Goal: Use online tool/utility: Utilize a website feature to perform a specific function

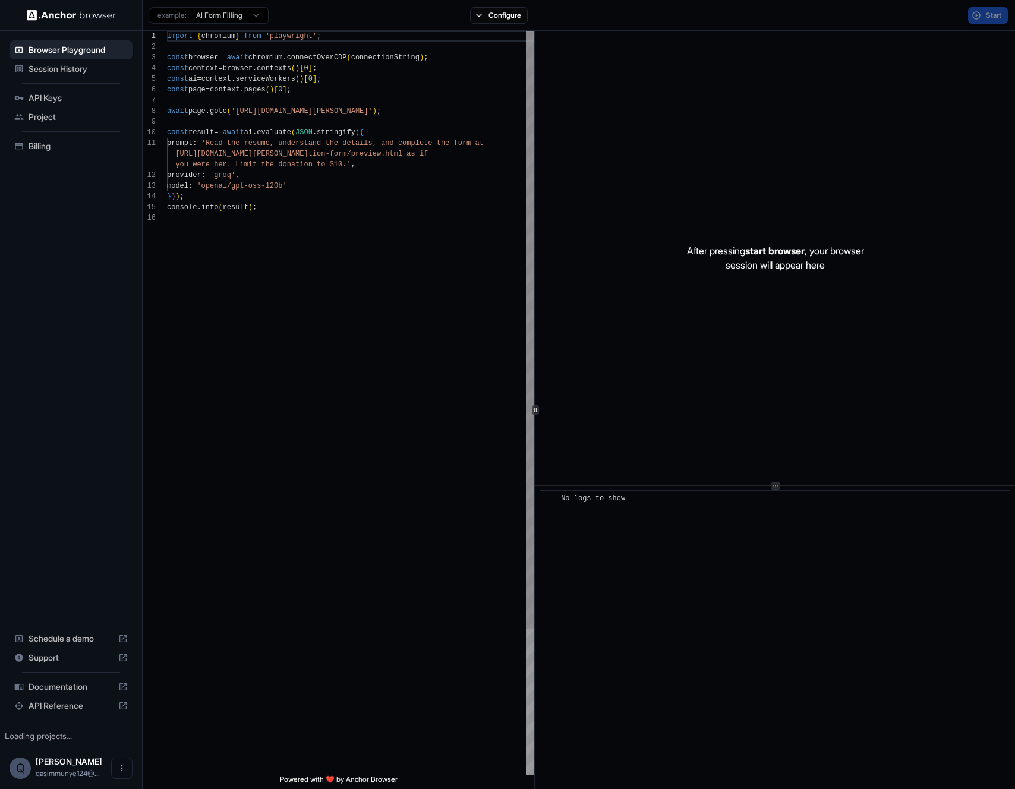
scroll to position [107, 0]
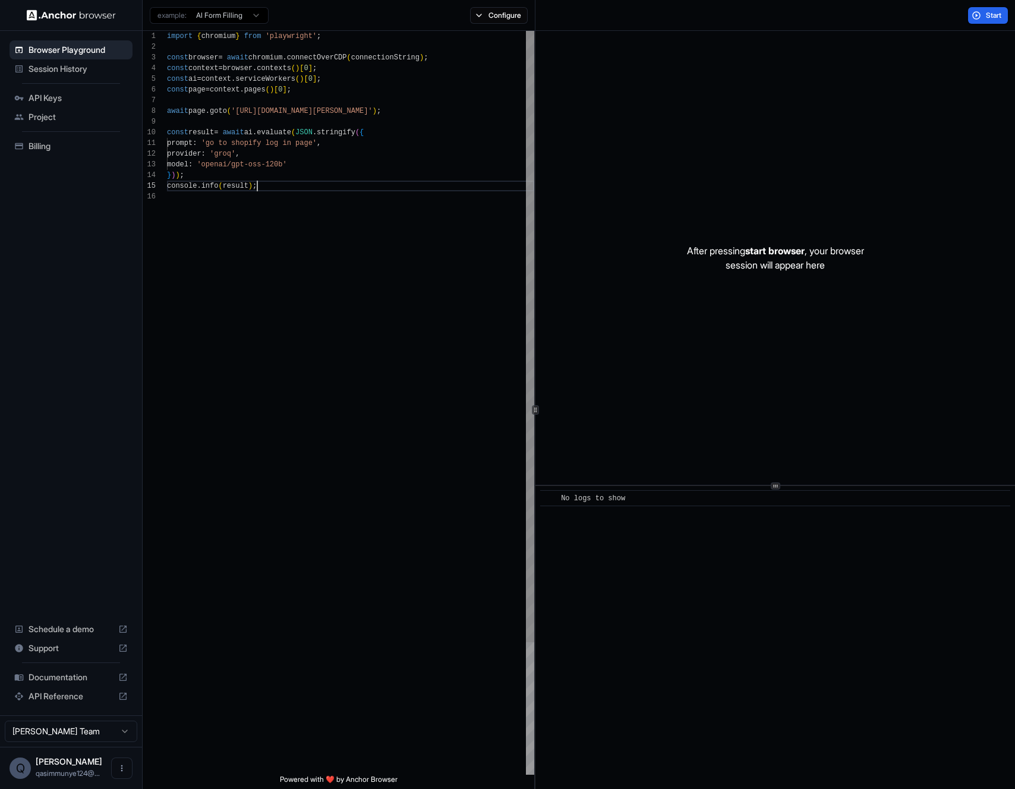
click at [446, 191] on div "import { chromium } from 'playwright' ; const browser = await chromium . connec…" at bounding box center [350, 483] width 367 height 905
drag, startPoint x: 977, startPoint y: 17, endPoint x: 937, endPoint y: 52, distance: 52.7
click at [977, 17] on button "Start" at bounding box center [988, 15] width 40 height 17
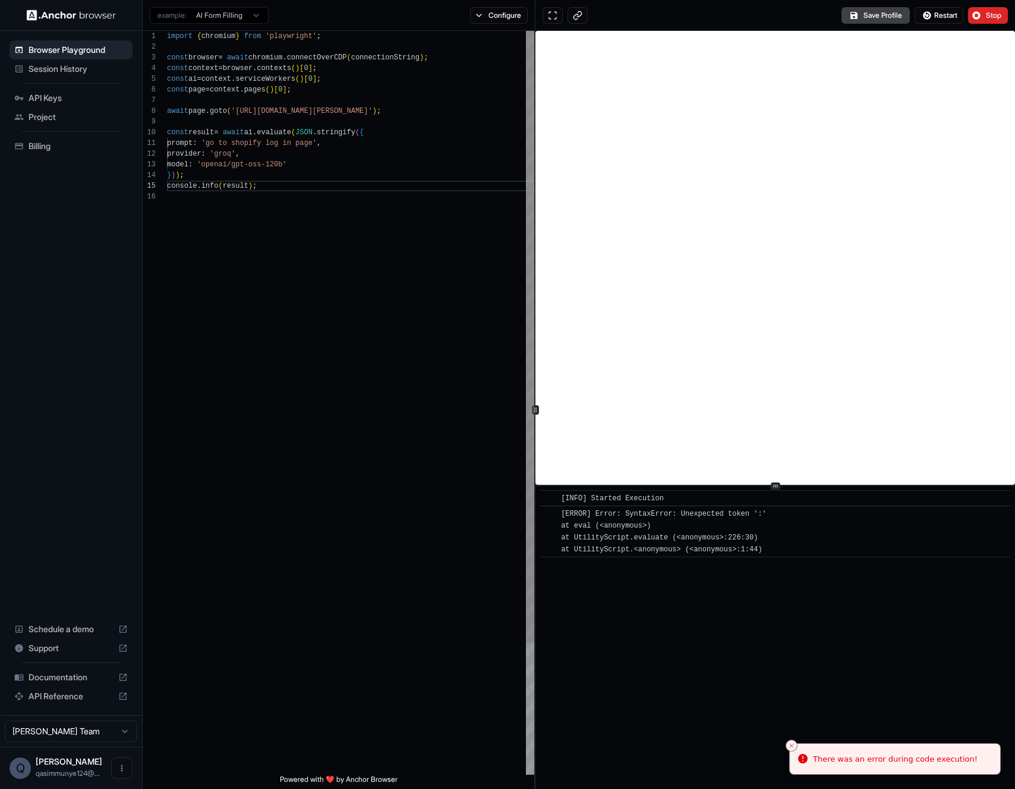
click at [383, 288] on div "import { chromium } from 'playwright' ; const browser = await chromium . connec…" at bounding box center [350, 483] width 367 height 905
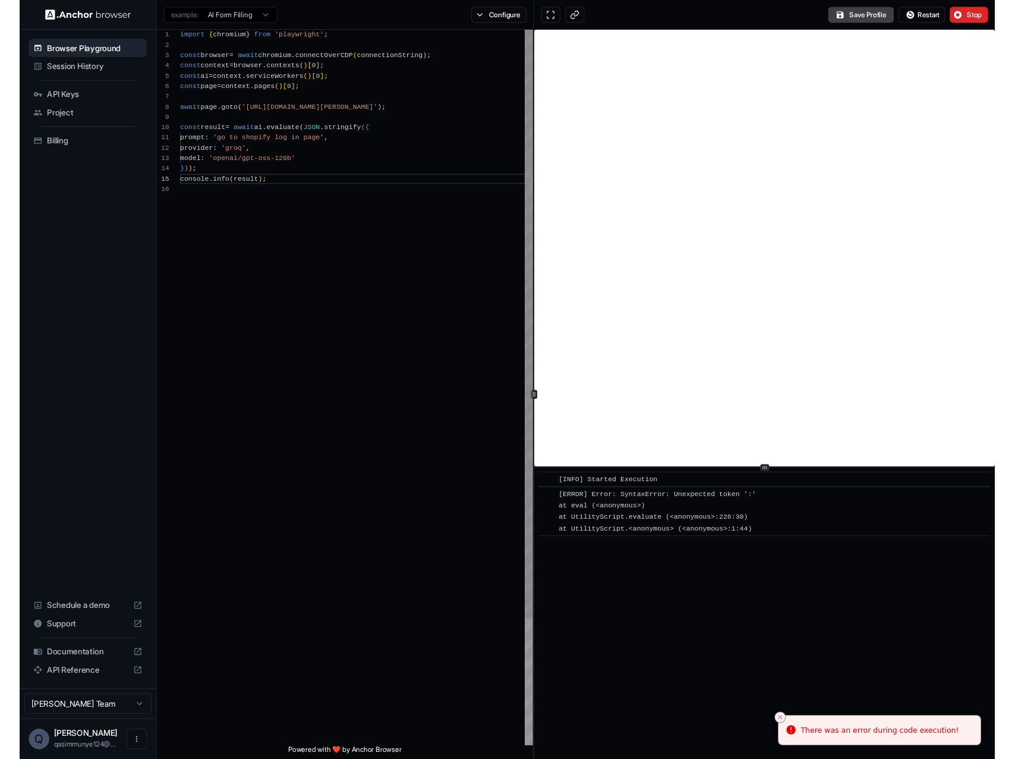
scroll to position [54, 0]
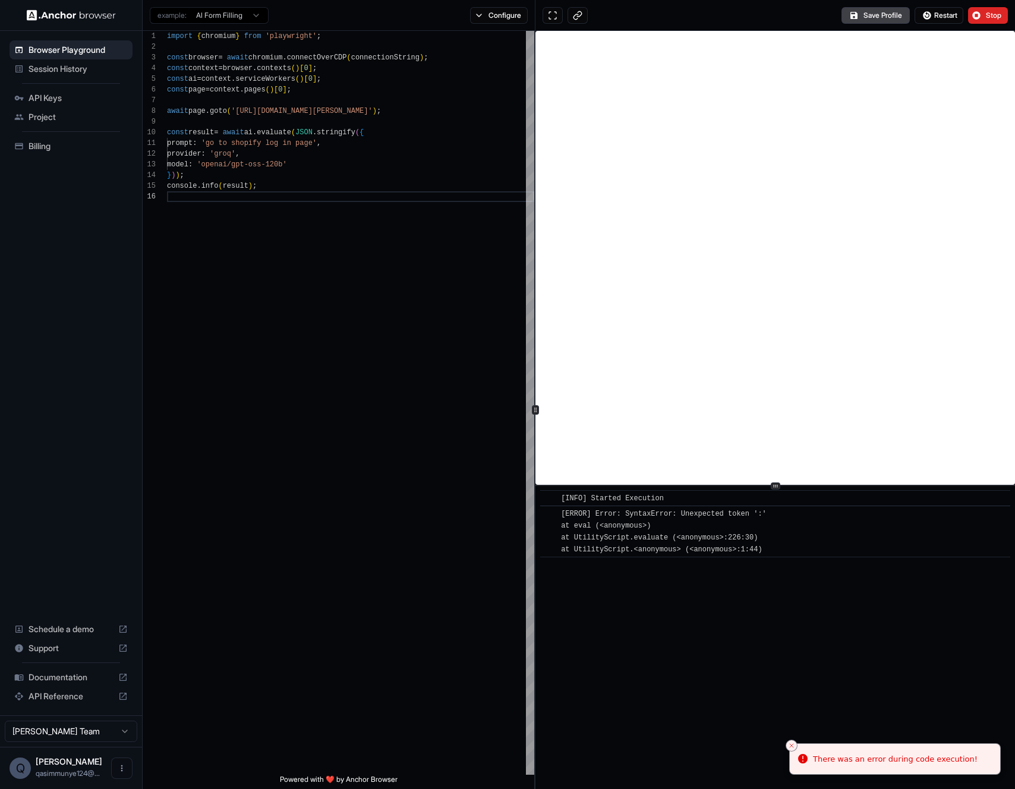
click at [699, 519] on div "[ERROR] Error: SyntaxError: Unexpected token ':' at eval (<anonymous>) at Utili…" at bounding box center [664, 532] width 206 height 48
drag, startPoint x: 800, startPoint y: 565, endPoint x: 554, endPoint y: 507, distance: 252.9
click at [554, 507] on div "​ [INFO] Started Execution ​ [ERROR] Error: SyntaxError: Unexpected token ':' a…" at bounding box center [776, 637] width 480 height 303
copy div "​ [ERROR] Error: SyntaxError: Unexpected token ':' at eval (<anonymous>) at Uti…"
drag, startPoint x: 659, startPoint y: 511, endPoint x: 782, endPoint y: 550, distance: 129.0
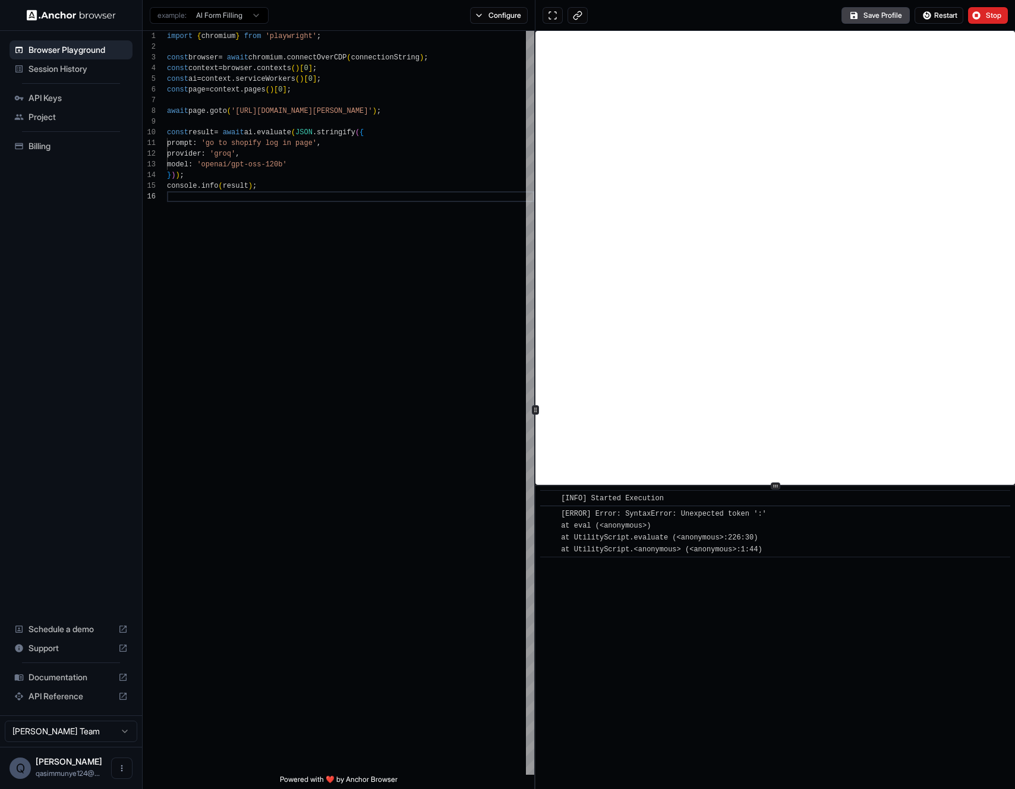
click at [782, 550] on div "​ [INFO] Started Execution ​ [ERROR] Error: SyntaxError: Unexpected token ':' a…" at bounding box center [775, 523] width 470 height 67
copy div "[INFO] Started Execution ​ [ERROR] Error: SyntaxError: Unexpected token ':' at …"
click at [482, 22] on button "Configure" at bounding box center [499, 15] width 58 height 17
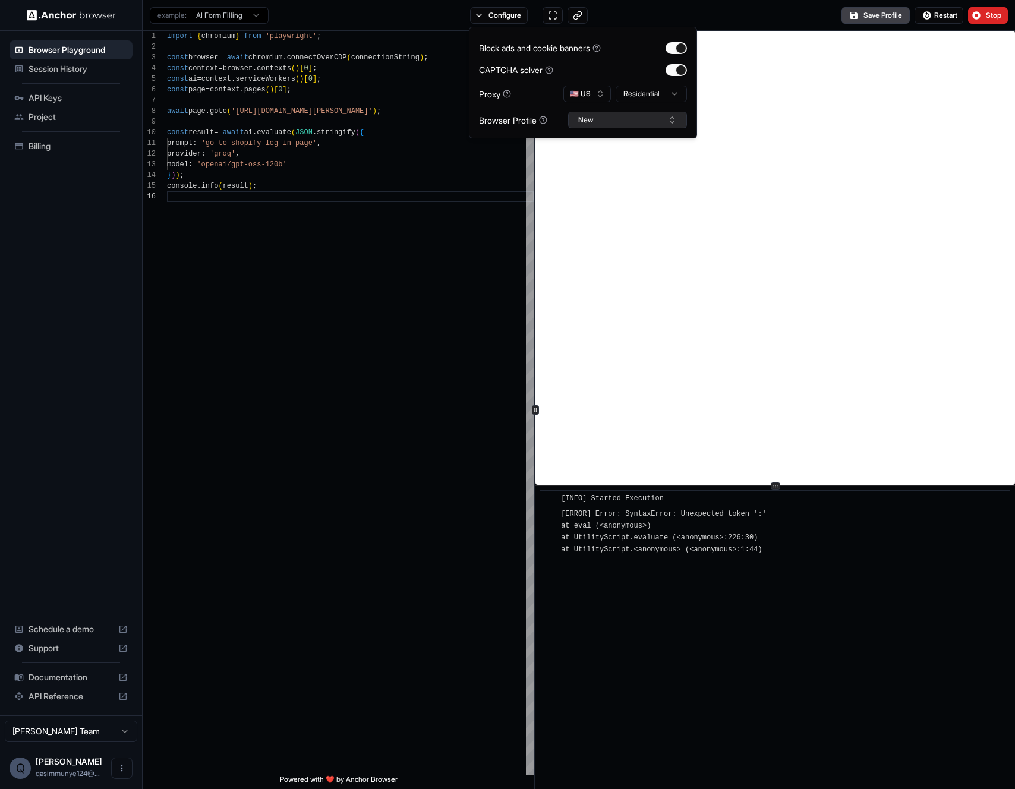
click at [603, 125] on button "New" at bounding box center [627, 120] width 119 height 17
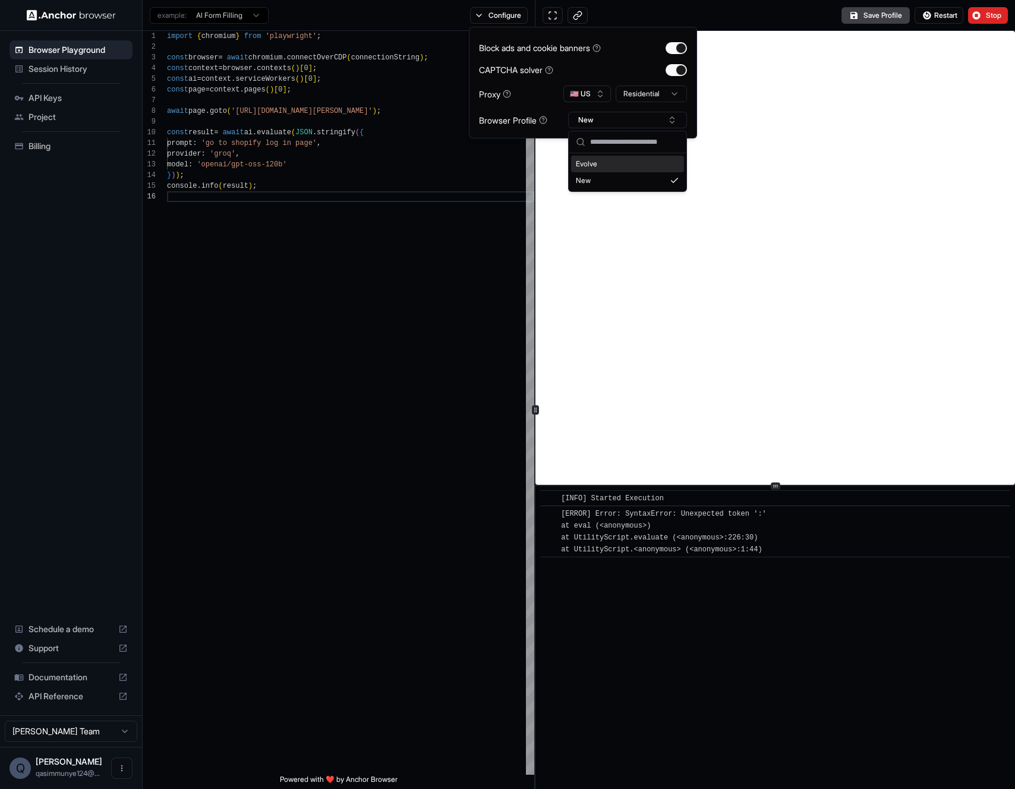
click at [602, 142] on input "text" at bounding box center [634, 141] width 89 height 21
click at [602, 146] on input "text" at bounding box center [634, 141] width 89 height 21
type input "***"
click at [603, 179] on button "Create "das"" at bounding box center [628, 182] width 108 height 21
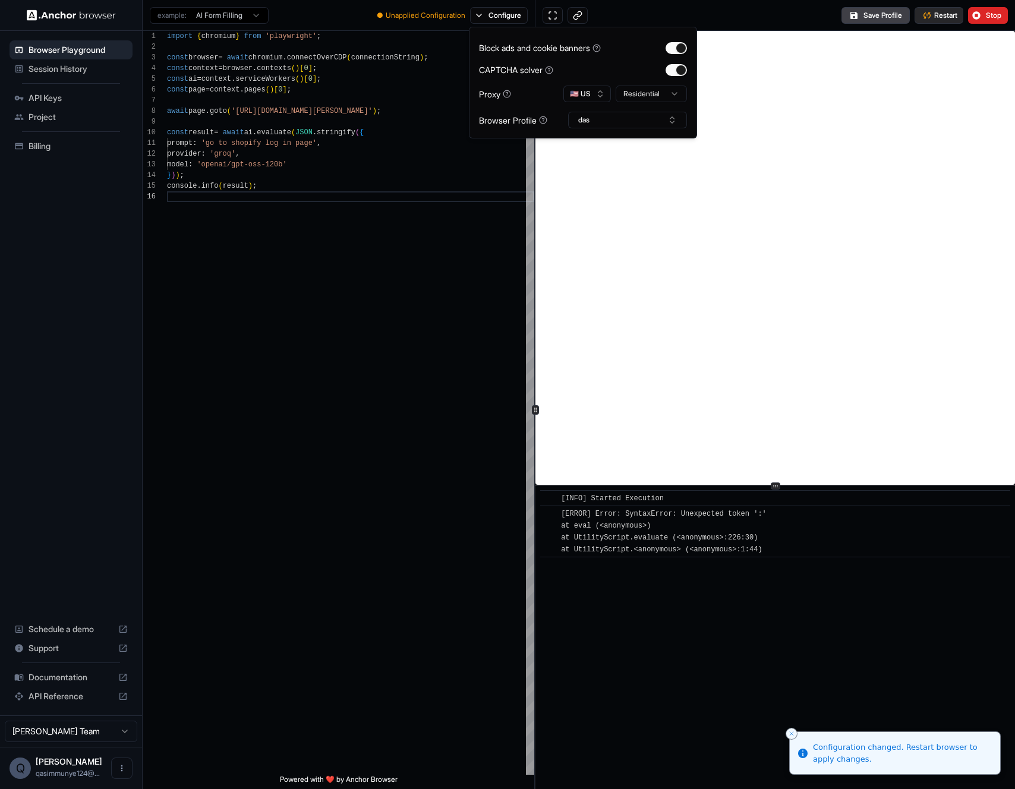
click at [938, 15] on span "Restart" at bounding box center [946, 16] width 23 height 10
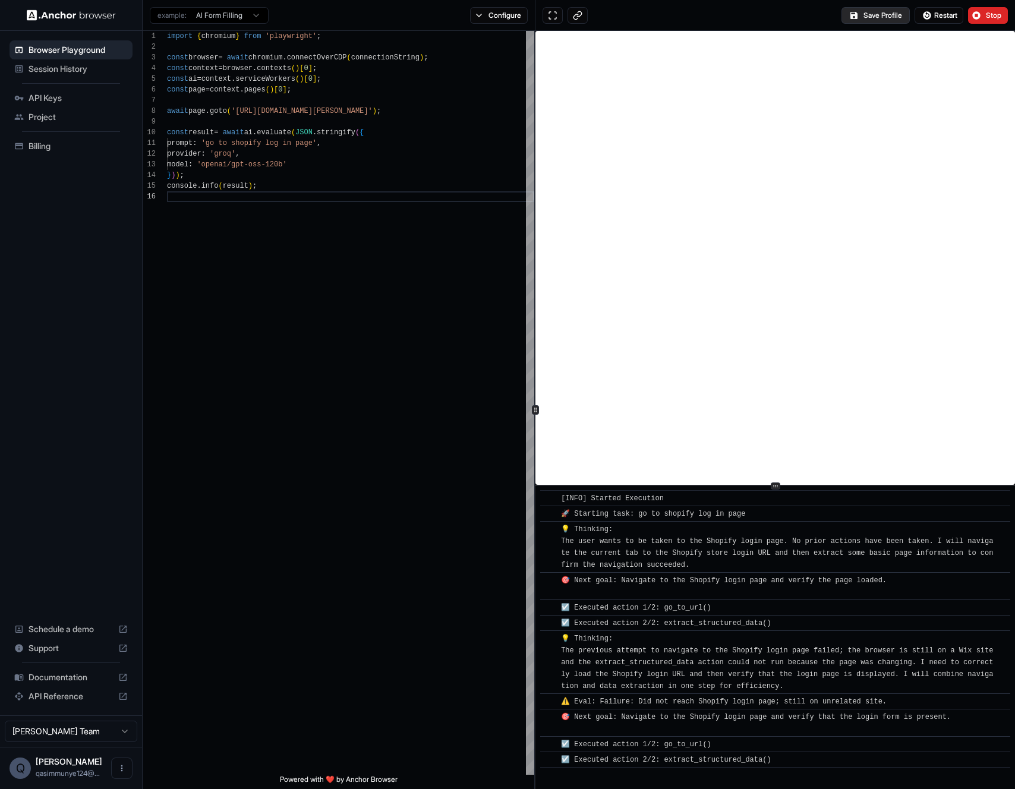
click at [882, 17] on button "Save Profile" at bounding box center [876, 15] width 68 height 17
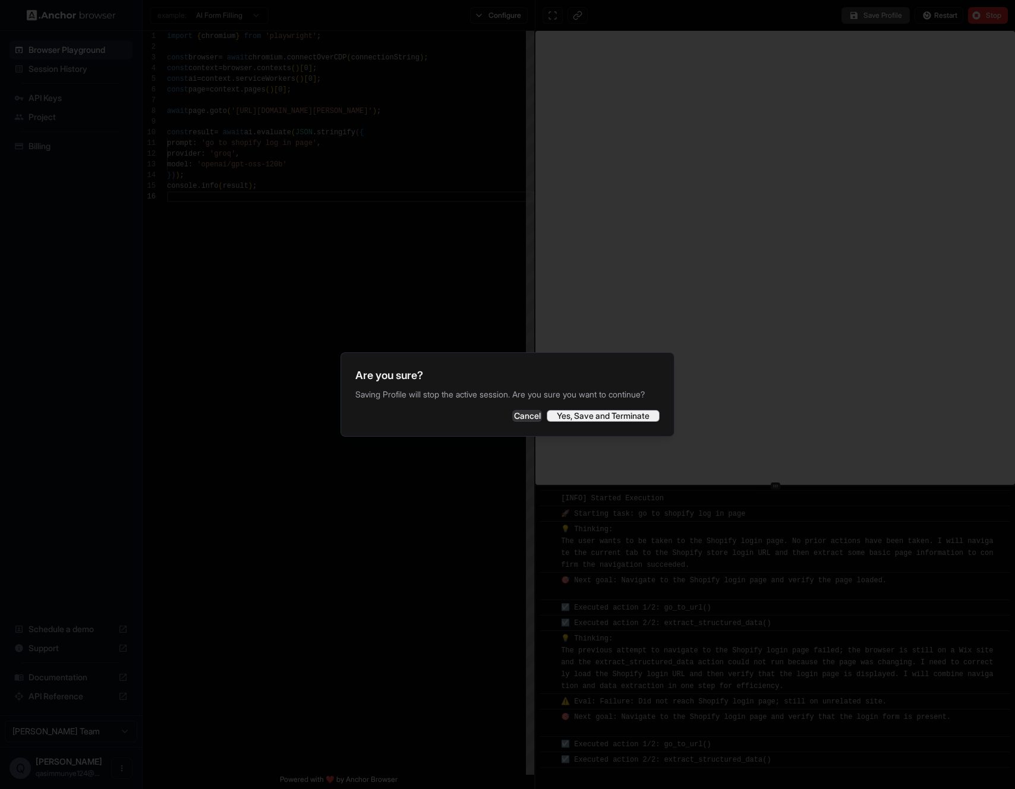
click at [636, 417] on button "Yes, Save and Terminate" at bounding box center [603, 416] width 113 height 12
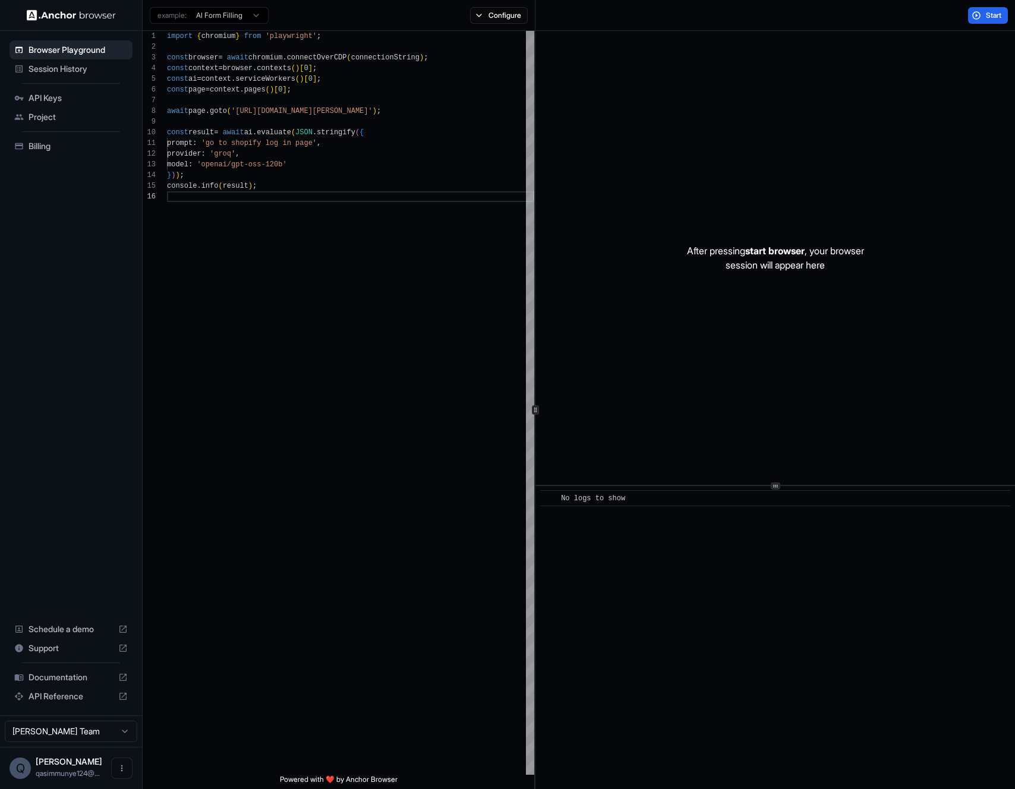
drag, startPoint x: 991, startPoint y: 17, endPoint x: 969, endPoint y: 32, distance: 26.2
click at [992, 16] on span "Start" at bounding box center [994, 16] width 17 height 10
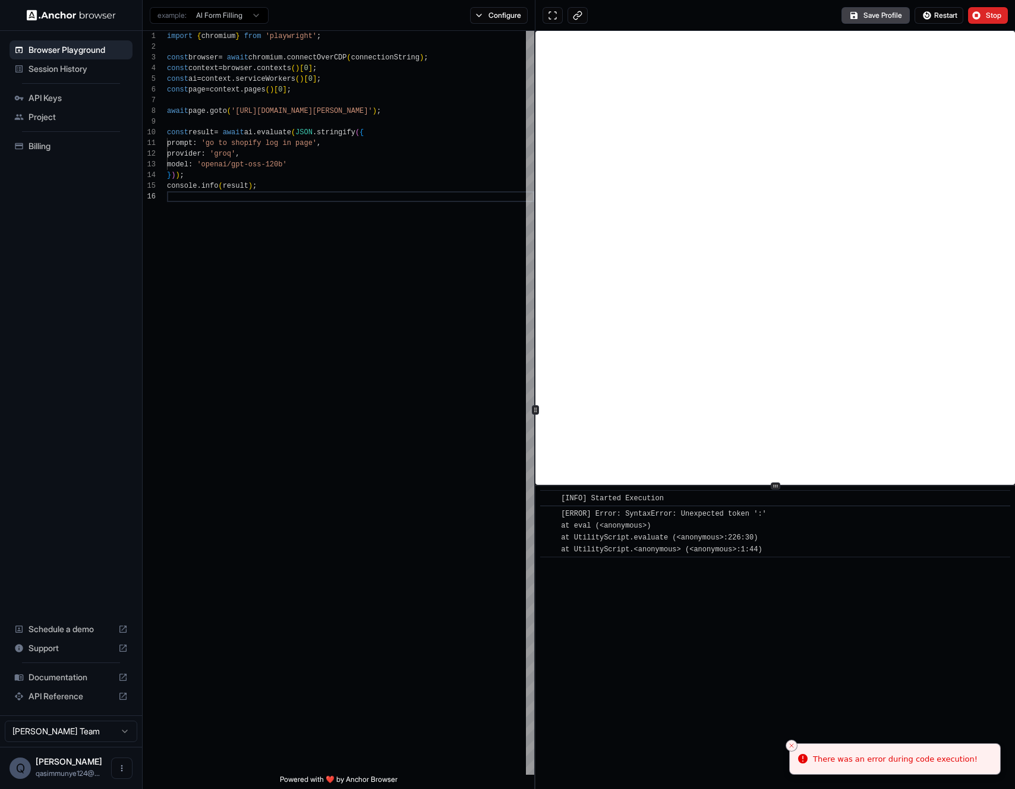
click at [498, 25] on div "example: AI Form Filling Configure" at bounding box center [339, 15] width 393 height 31
click at [499, 22] on button "Configure" at bounding box center [499, 15] width 58 height 17
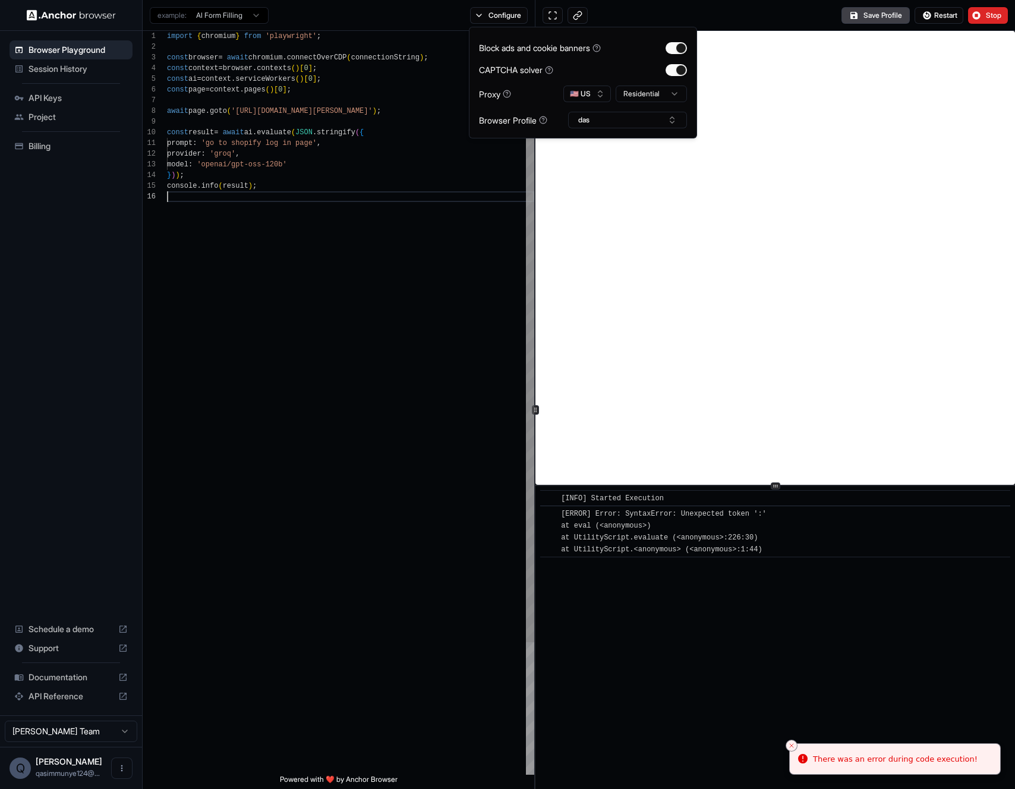
click at [443, 299] on div "import { chromium } from 'playwright' ; const browser = await chromium . connec…" at bounding box center [350, 483] width 367 height 905
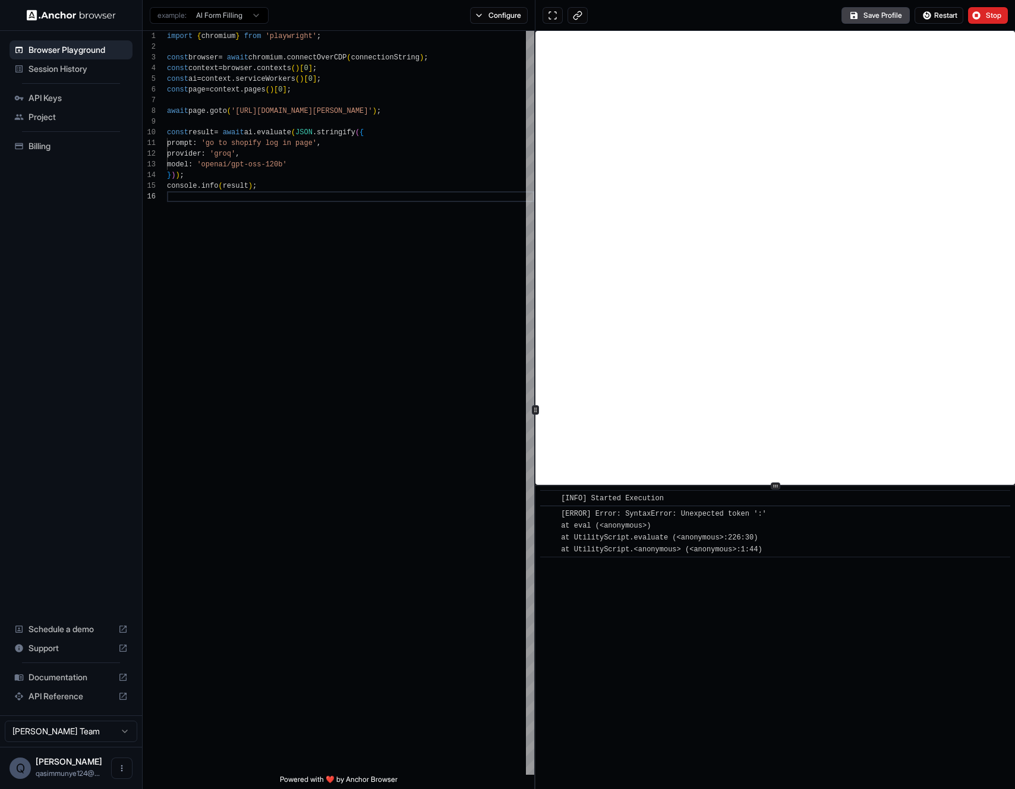
drag, startPoint x: 665, startPoint y: 753, endPoint x: 640, endPoint y: 690, distance: 68.0
click at [657, 738] on div "​ [INFO] Started Execution ​ [ERROR] Error: SyntaxError: Unexpected token ':' a…" at bounding box center [776, 637] width 480 height 303
click at [479, 7] on button "Configure" at bounding box center [499, 15] width 58 height 17
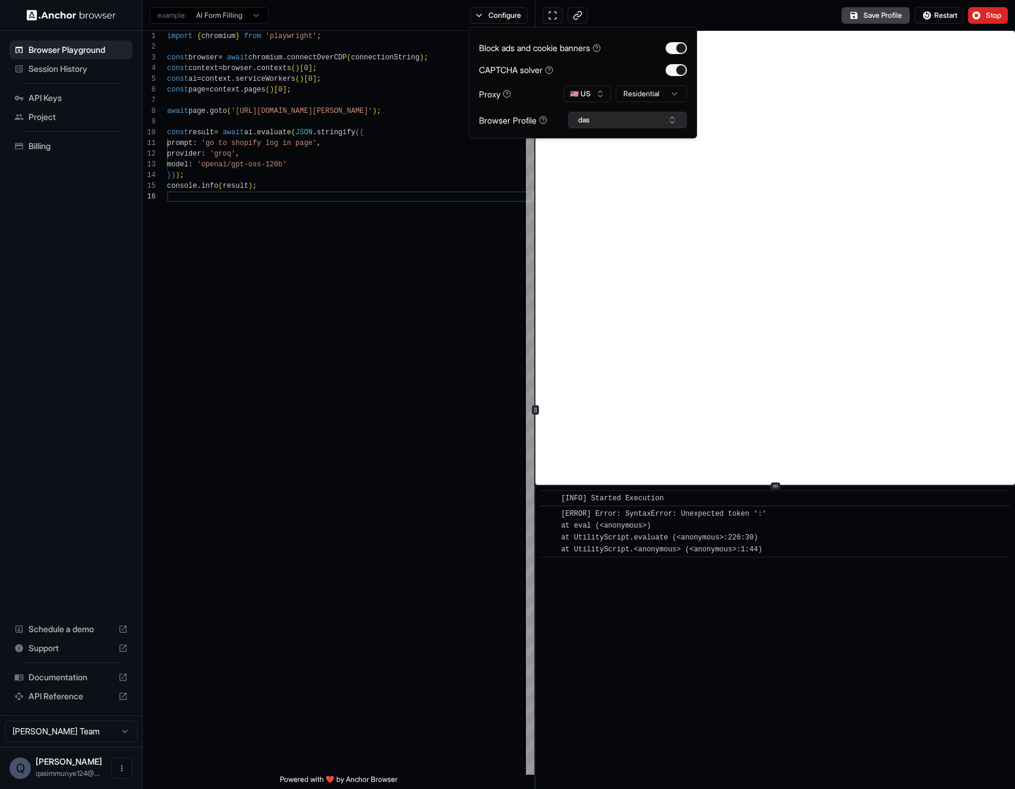
click at [641, 128] on button "das" at bounding box center [627, 120] width 119 height 17
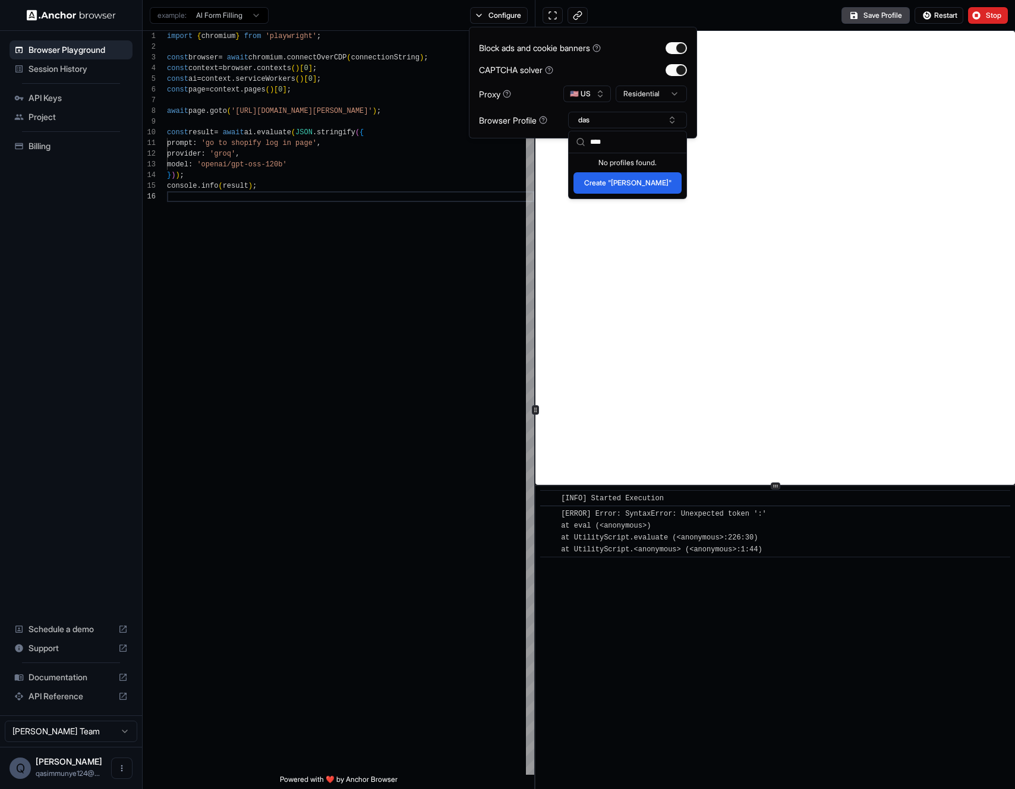
type input "****"
click at [609, 181] on button "Create "sada"" at bounding box center [628, 182] width 108 height 21
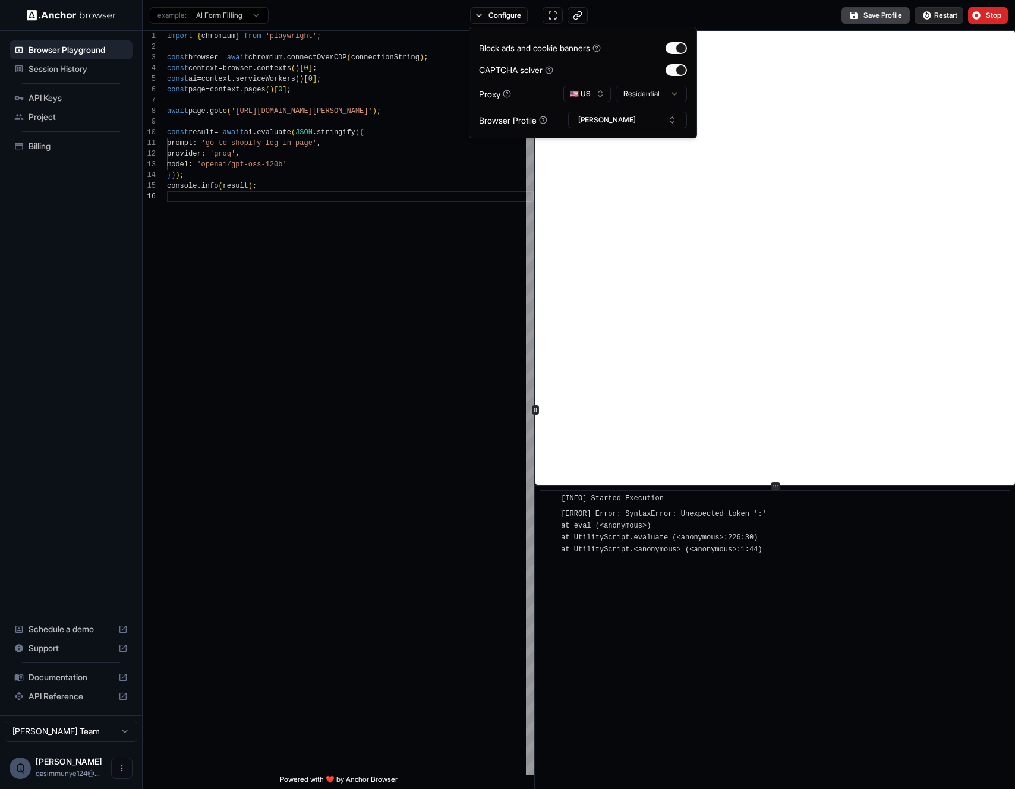
click at [930, 13] on button "Restart" at bounding box center [939, 15] width 49 height 17
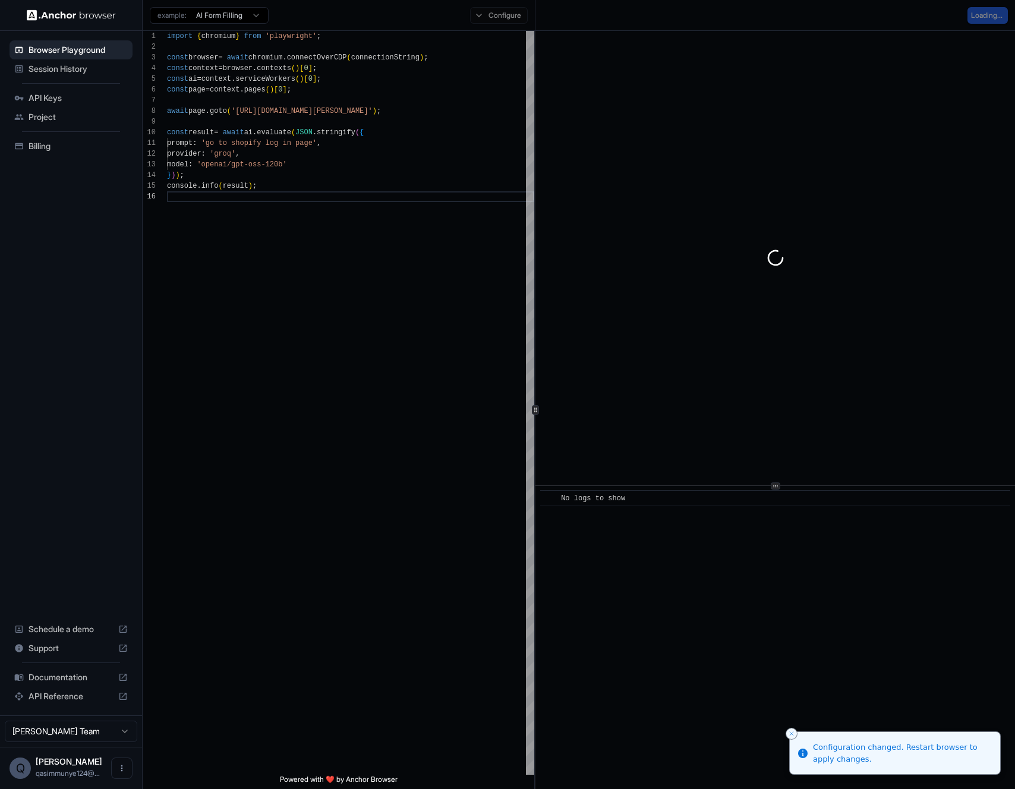
click at [504, 14] on div "Configure" at bounding box center [499, 15] width 72 height 17
click at [502, 15] on div "Configure" at bounding box center [499, 15] width 72 height 17
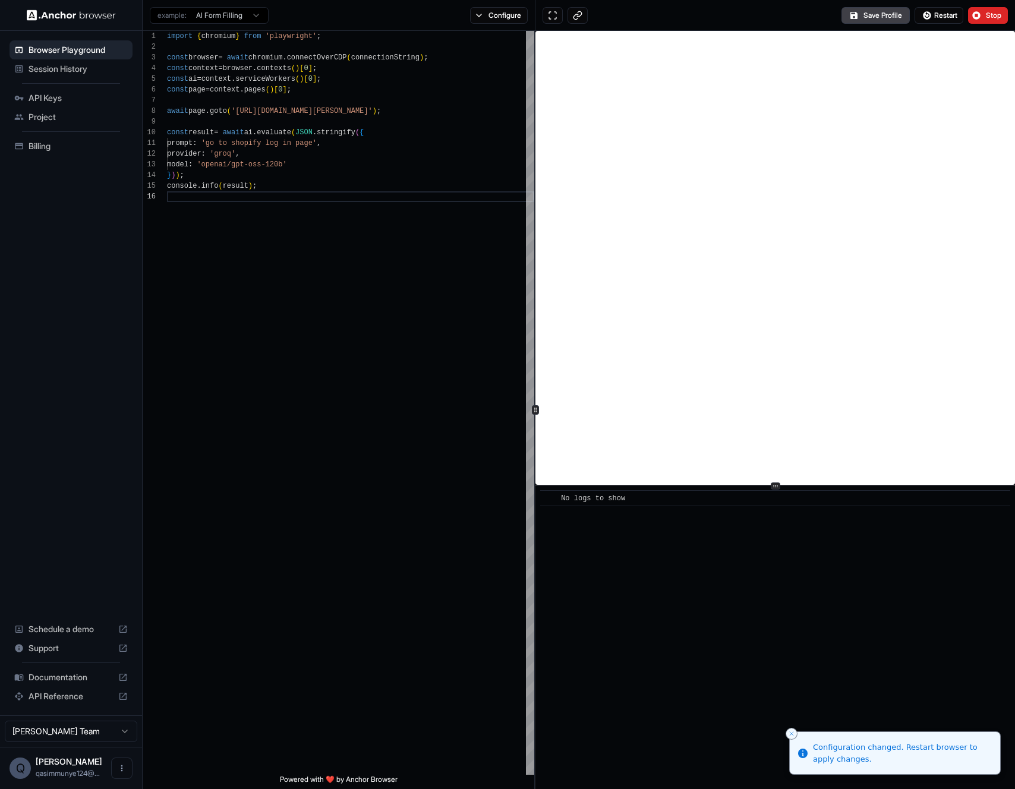
click at [502, 15] on button "Configure" at bounding box center [499, 15] width 58 height 17
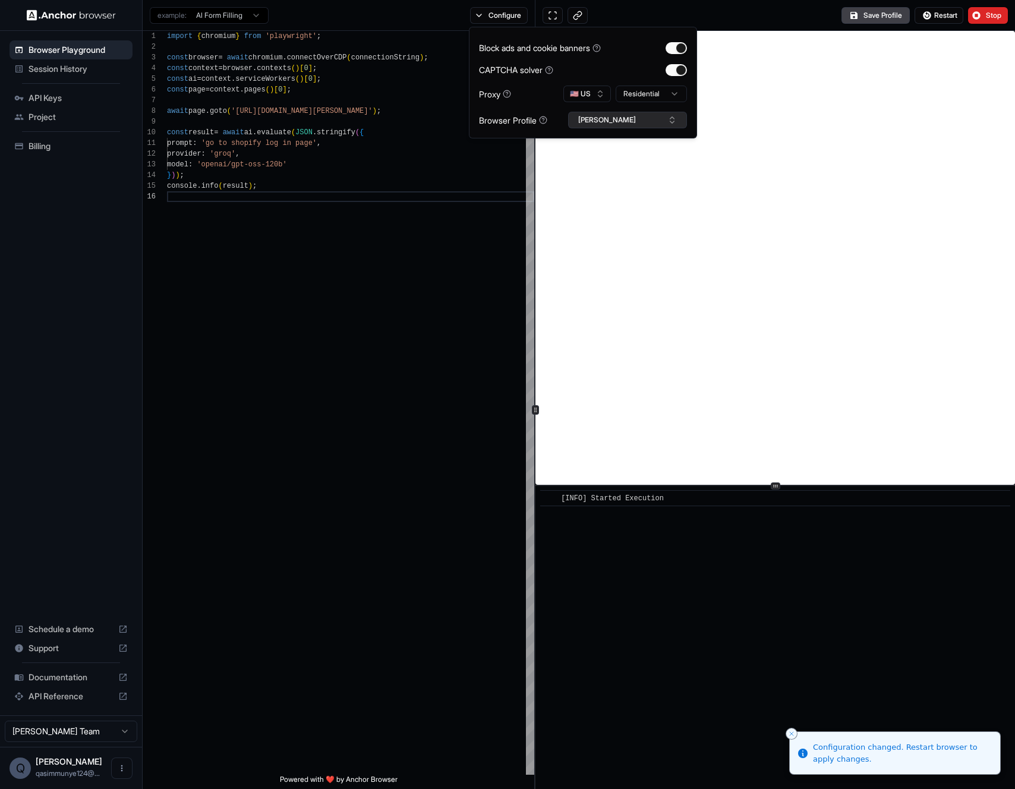
click at [593, 120] on button "sada" at bounding box center [627, 120] width 119 height 17
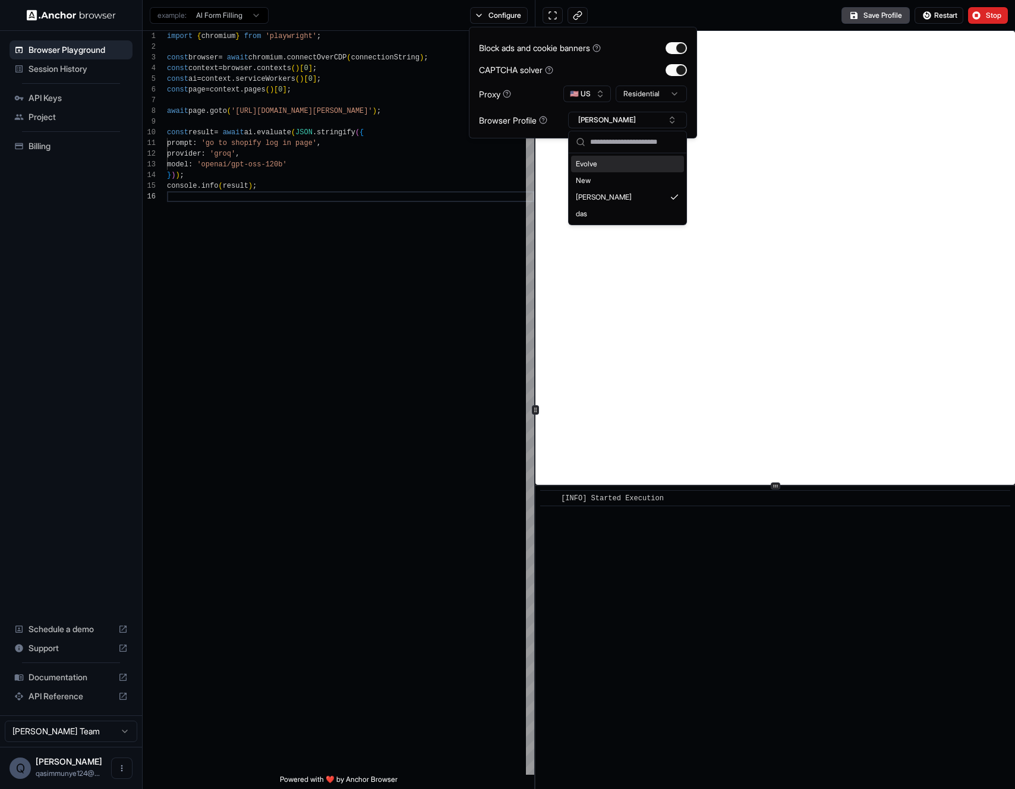
click at [614, 141] on input "text" at bounding box center [634, 141] width 89 height 21
click at [445, 279] on div "import { chromium } from 'playwright' ; const browser = await chromium . connec…" at bounding box center [350, 483] width 367 height 905
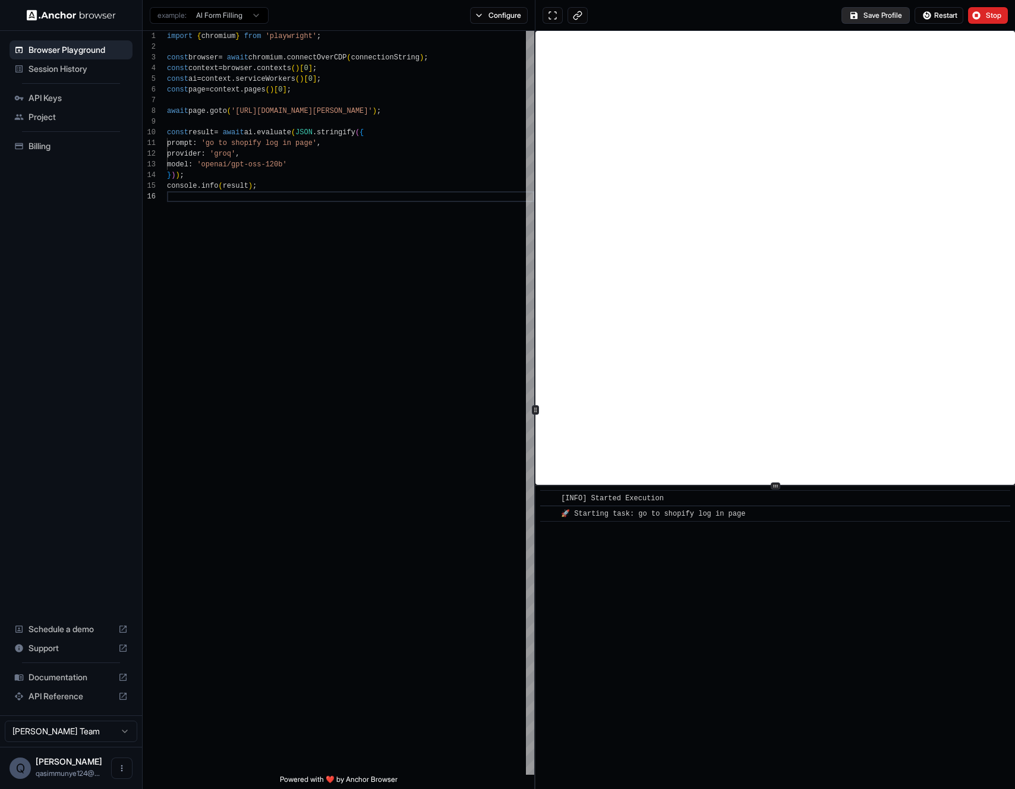
click at [879, 21] on button "Save Profile" at bounding box center [876, 15] width 68 height 17
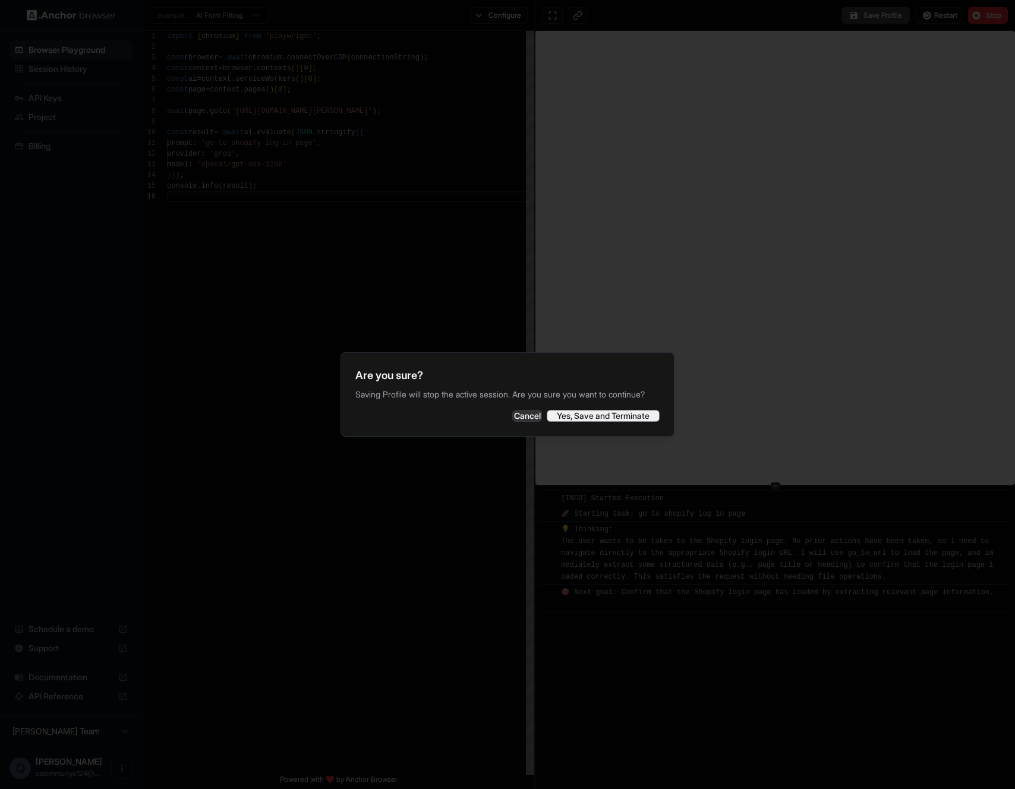
click at [580, 422] on button "Yes, Save and Terminate" at bounding box center [603, 416] width 113 height 12
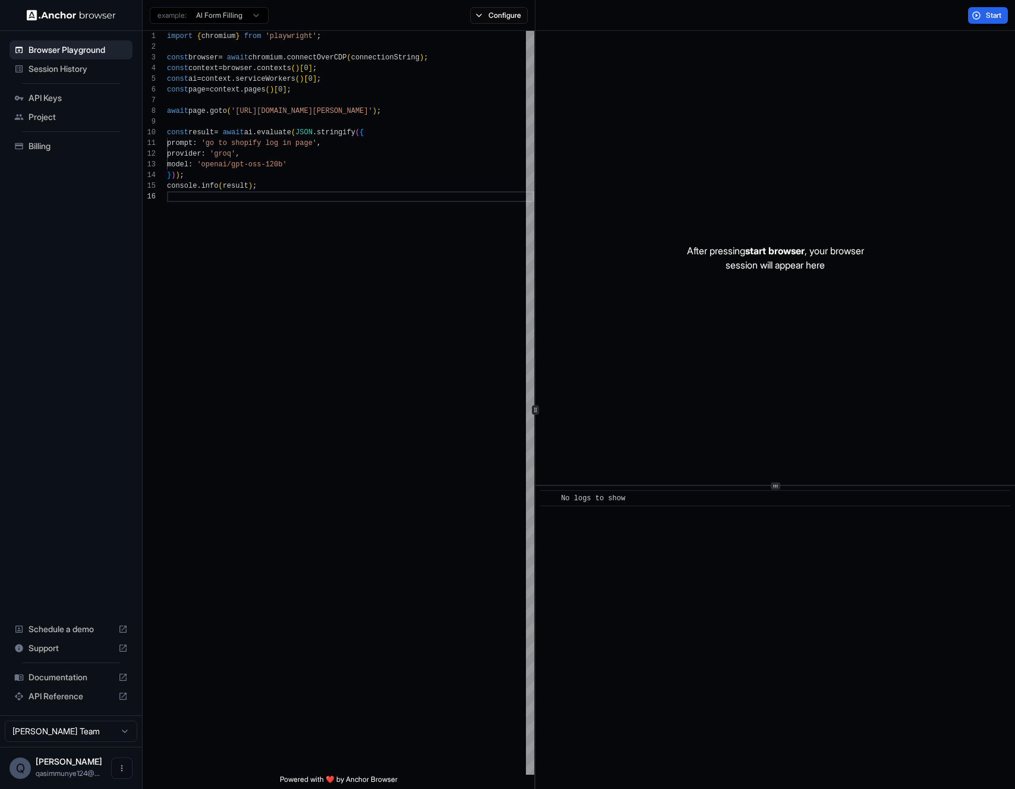
click at [992, 12] on span "Start" at bounding box center [994, 16] width 17 height 10
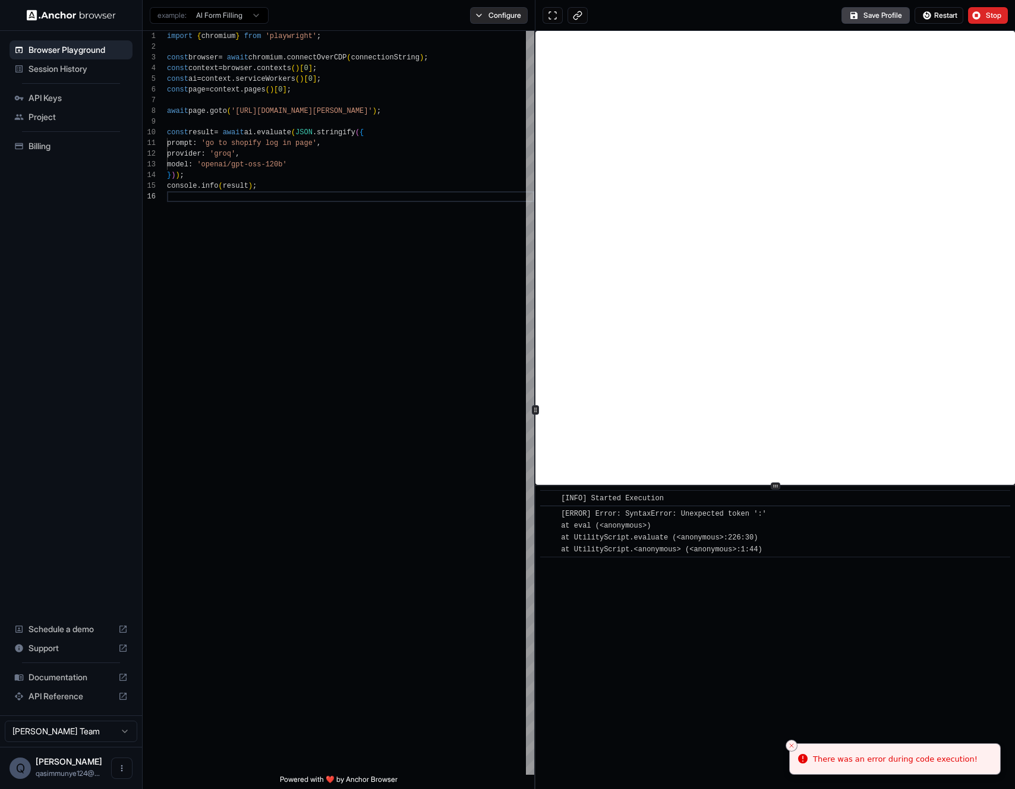
click at [494, 15] on button "Configure" at bounding box center [499, 15] width 58 height 17
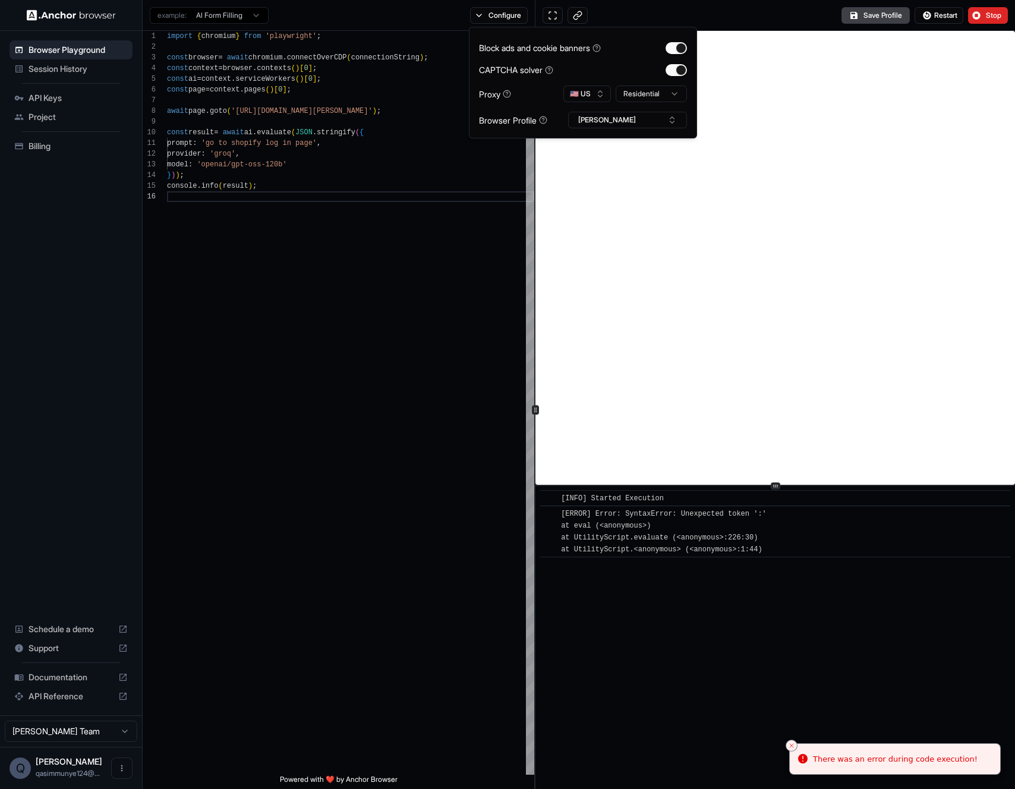
click at [98, 298] on div "Browser Playground Session History API Keys Project Billing Schedule a demo Sup…" at bounding box center [71, 373] width 142 height 685
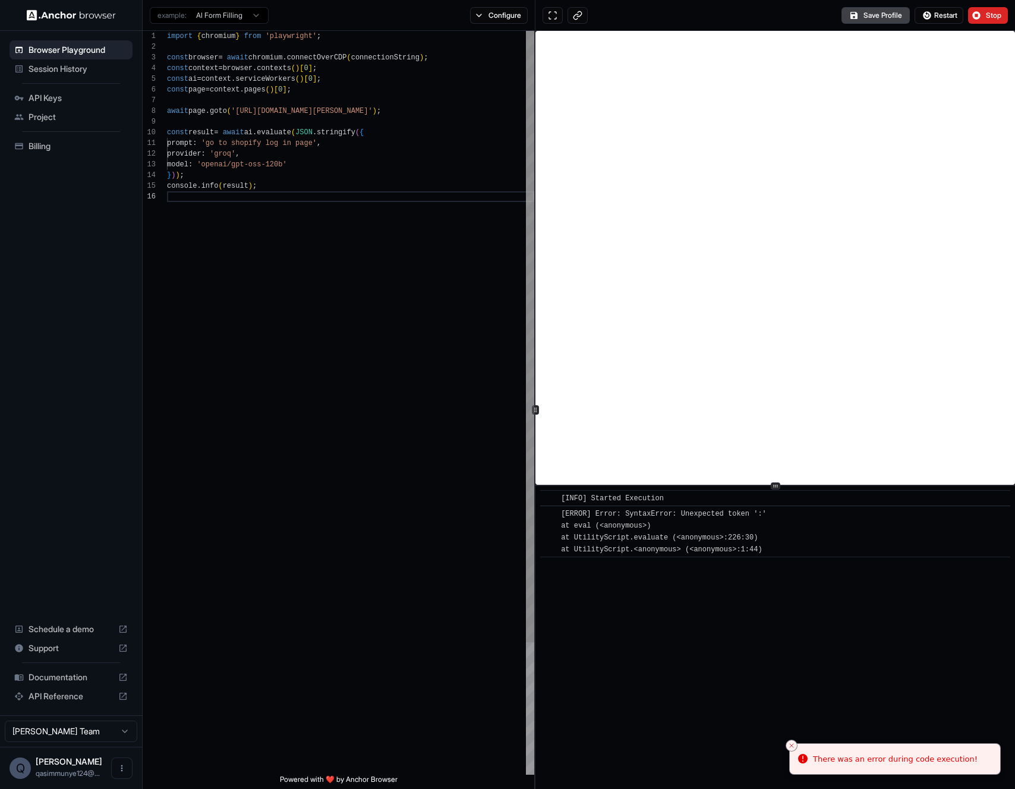
click at [196, 231] on div "import { chromium } from 'playwright' ; const browser = await chromium . connec…" at bounding box center [350, 483] width 367 height 905
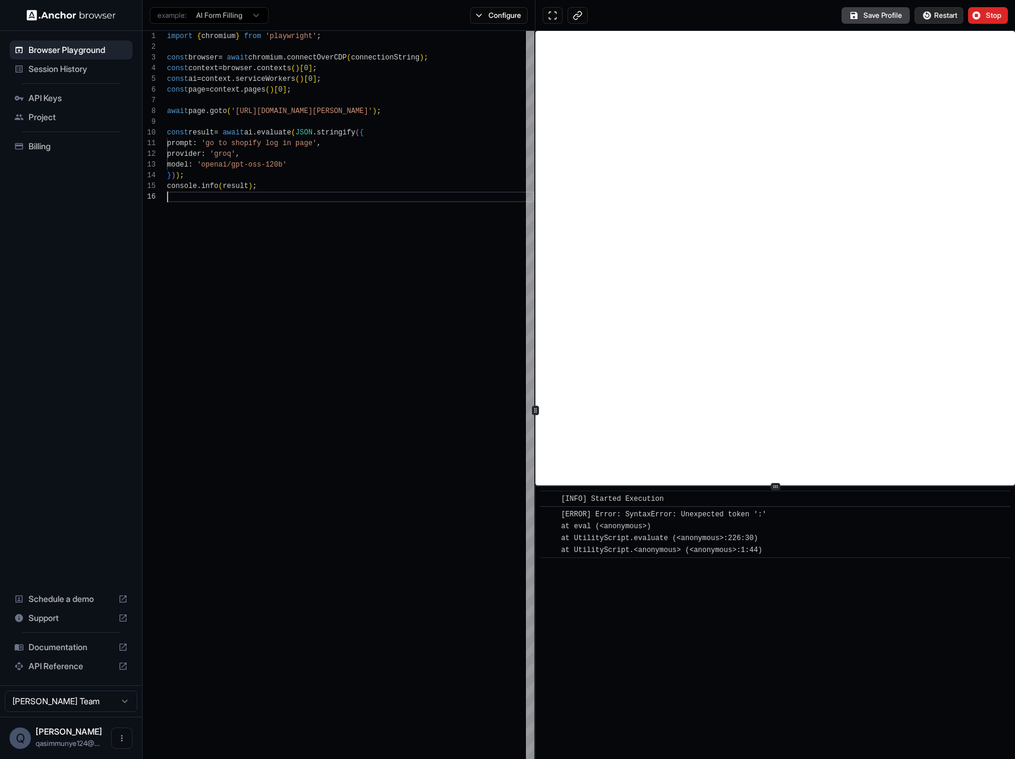
click at [955, 16] on span "Restart" at bounding box center [946, 16] width 23 height 10
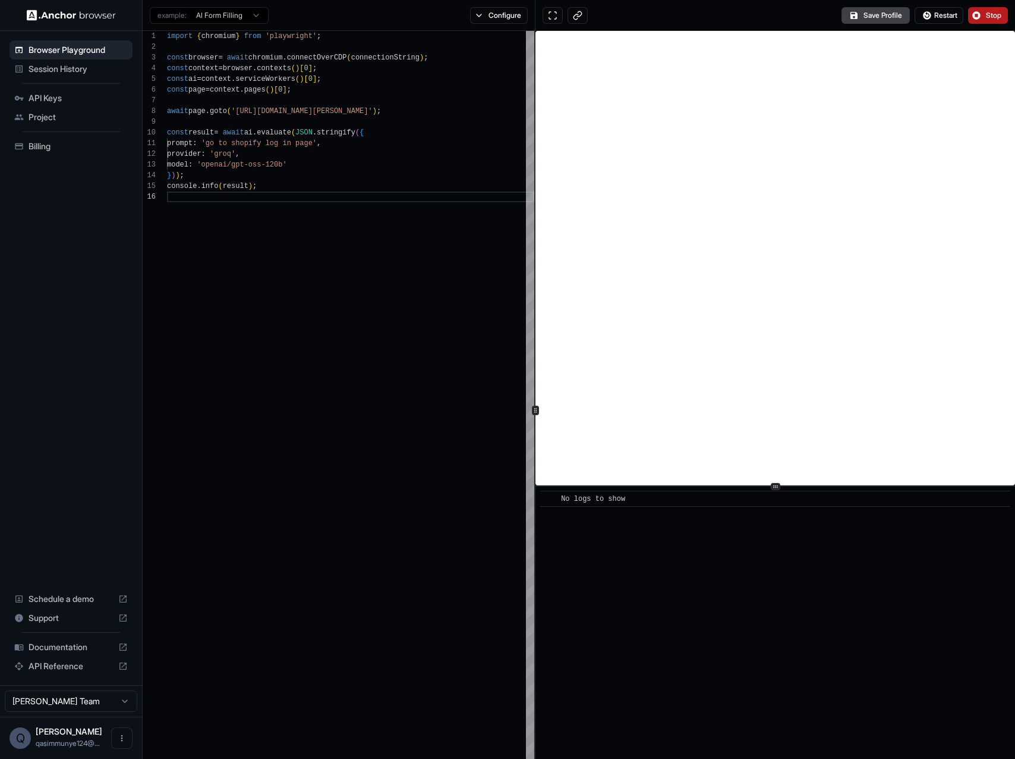
click at [986, 11] on span "Stop" at bounding box center [994, 16] width 17 height 10
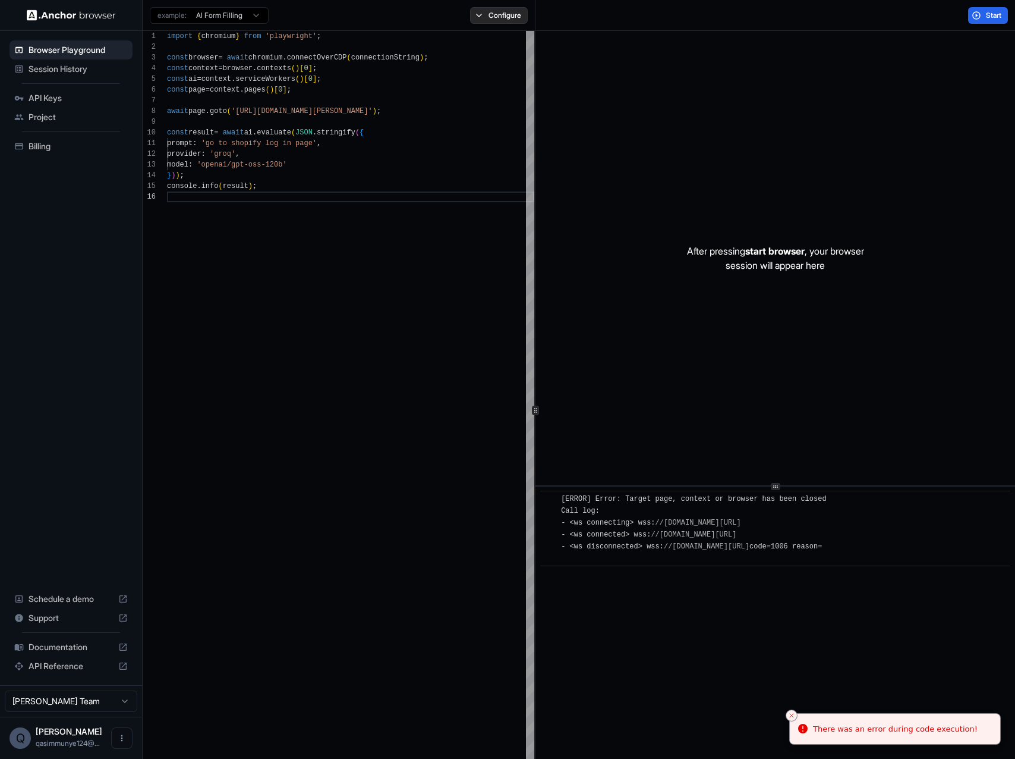
click at [501, 18] on button "Configure" at bounding box center [499, 15] width 58 height 17
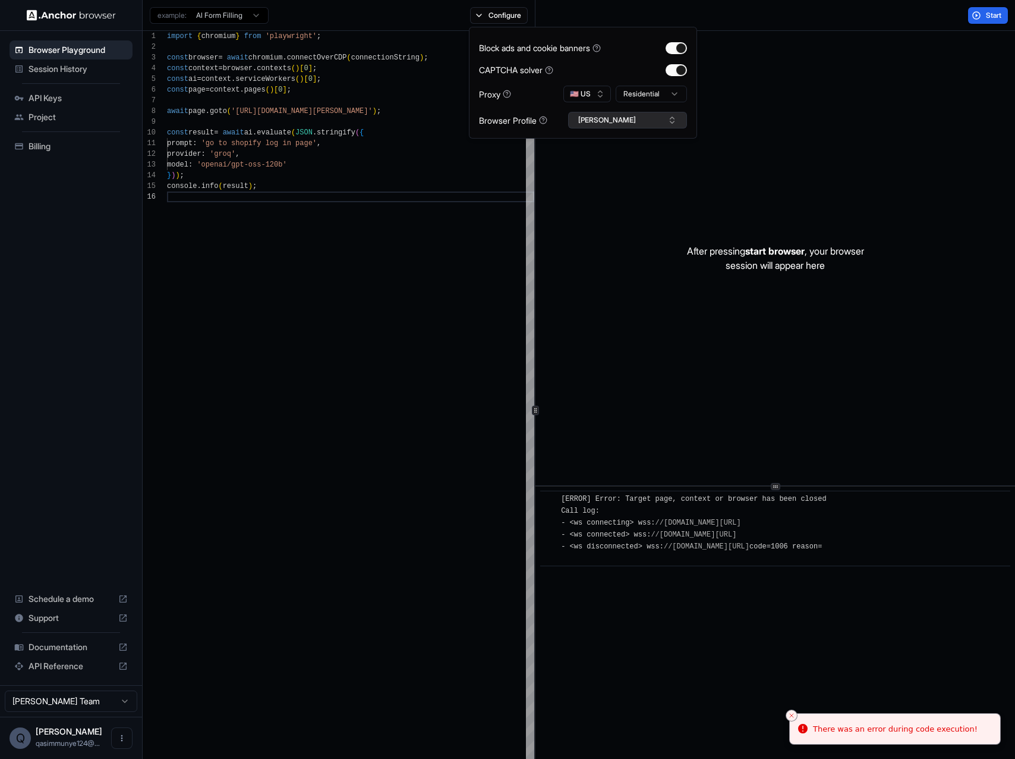
click at [620, 123] on button "sada" at bounding box center [627, 120] width 119 height 17
click at [612, 144] on input "text" at bounding box center [634, 141] width 89 height 21
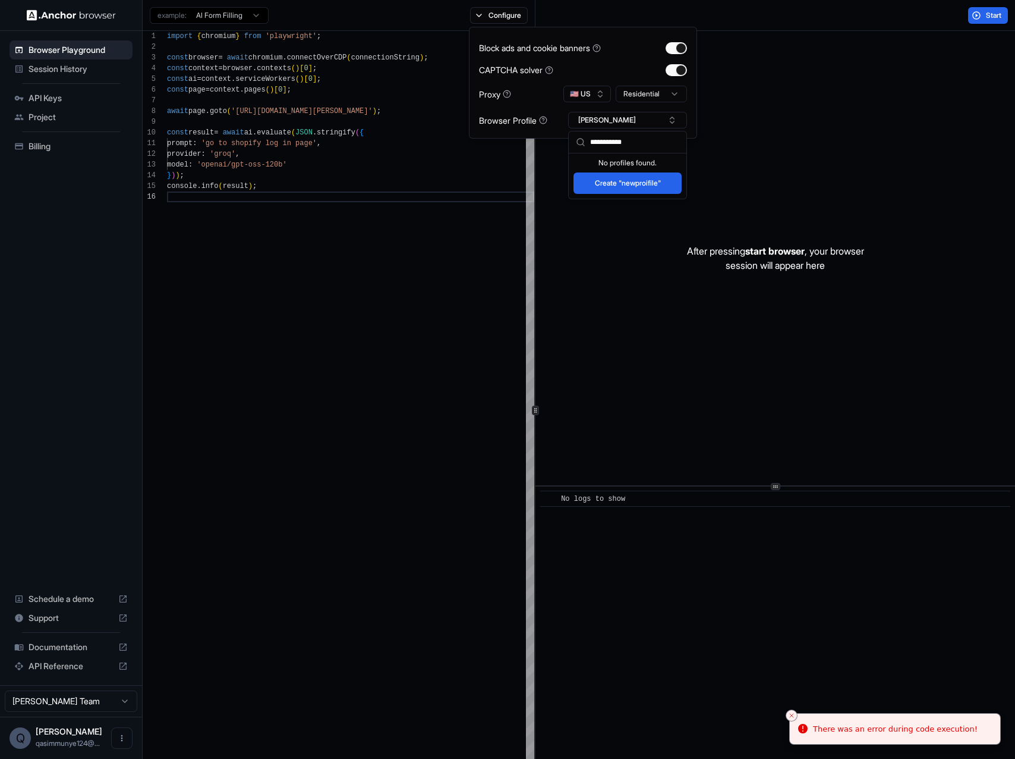
type input "**********"
click at [640, 186] on button "Create "newproifile"" at bounding box center [628, 182] width 108 height 21
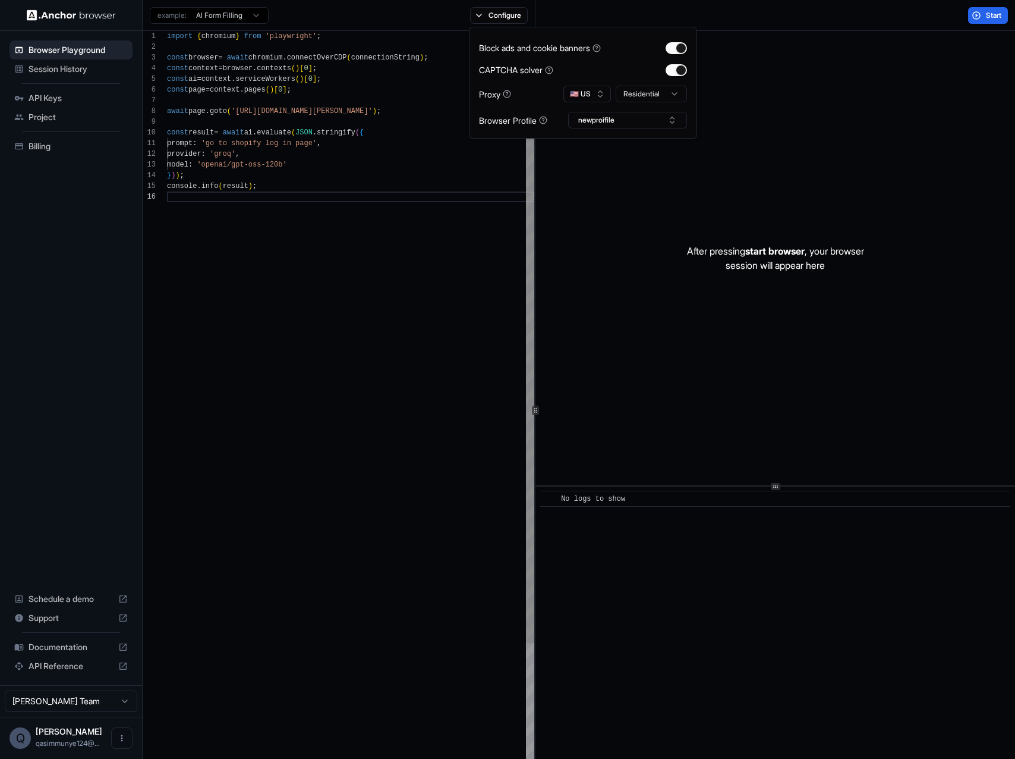
drag, startPoint x: 396, startPoint y: 292, endPoint x: 389, endPoint y: 282, distance: 12.0
click at [396, 292] on div "import { chromium } from 'playwright' ; const browser = await chromium . connec…" at bounding box center [350, 483] width 367 height 905
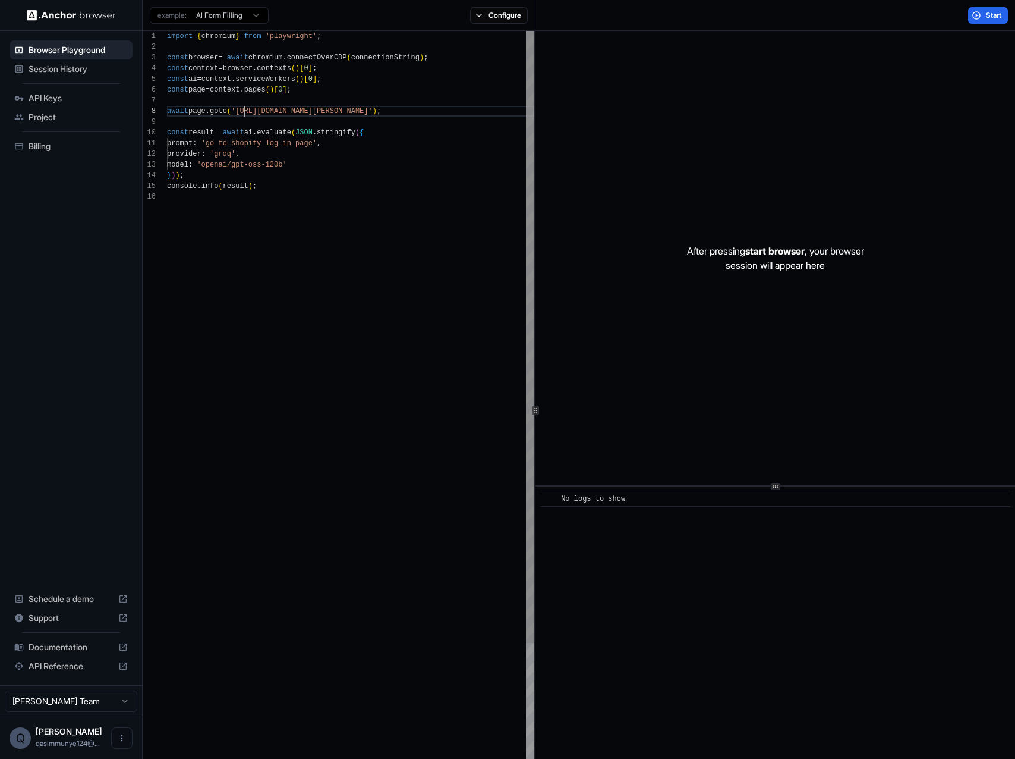
scroll to position [75, 0]
drag, startPoint x: 244, startPoint y: 113, endPoint x: 396, endPoint y: 108, distance: 152.3
click at [396, 108] on div "import { chromium } from 'playwright' ; const browser = await chromium . connec…" at bounding box center [350, 483] width 367 height 905
drag, startPoint x: 219, startPoint y: 144, endPoint x: 332, endPoint y: 140, distance: 113.0
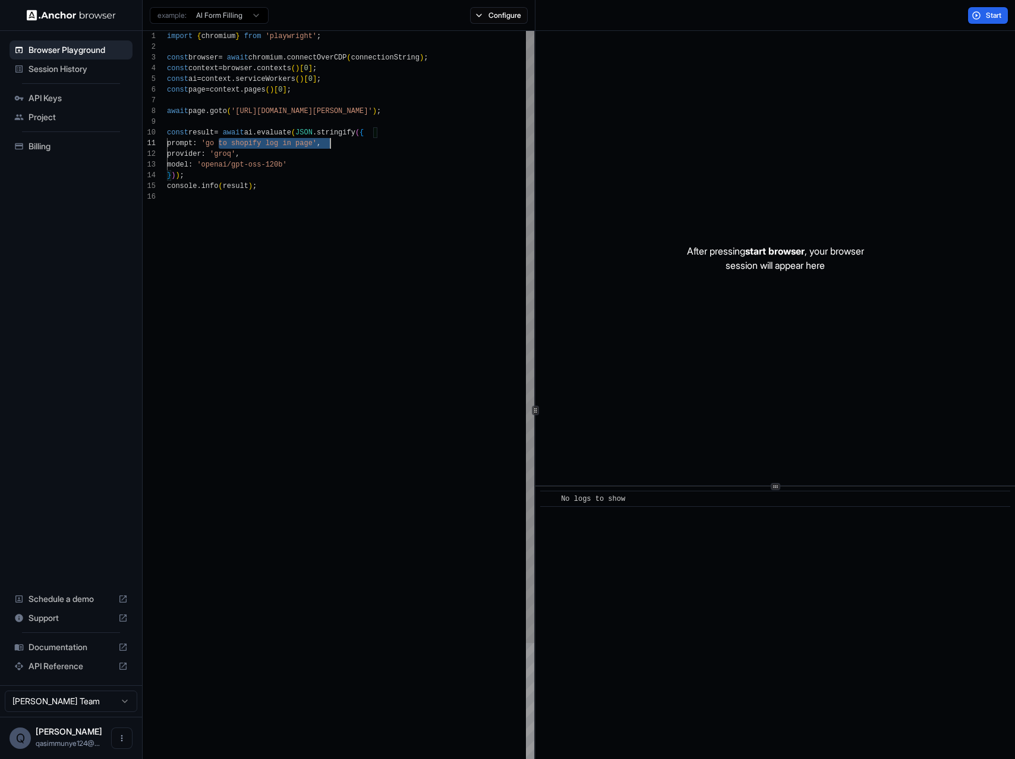
click at [332, 140] on div "import { chromium } from 'playwright' ; const browser = await chromium . connec…" at bounding box center [350, 483] width 367 height 905
click at [301, 178] on div "import { chromium } from 'playwright' ; const browser = await chromium . connec…" at bounding box center [350, 483] width 367 height 905
click at [981, 18] on button "Start" at bounding box center [988, 15] width 40 height 17
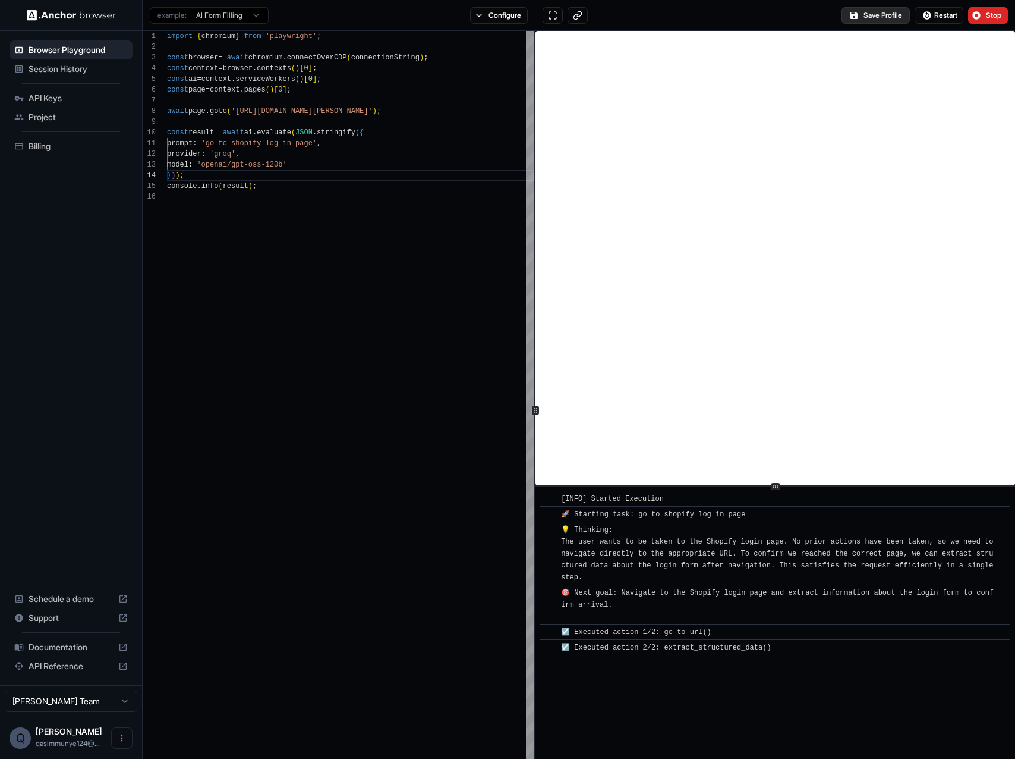
click at [883, 14] on button "Save Profile" at bounding box center [876, 15] width 68 height 17
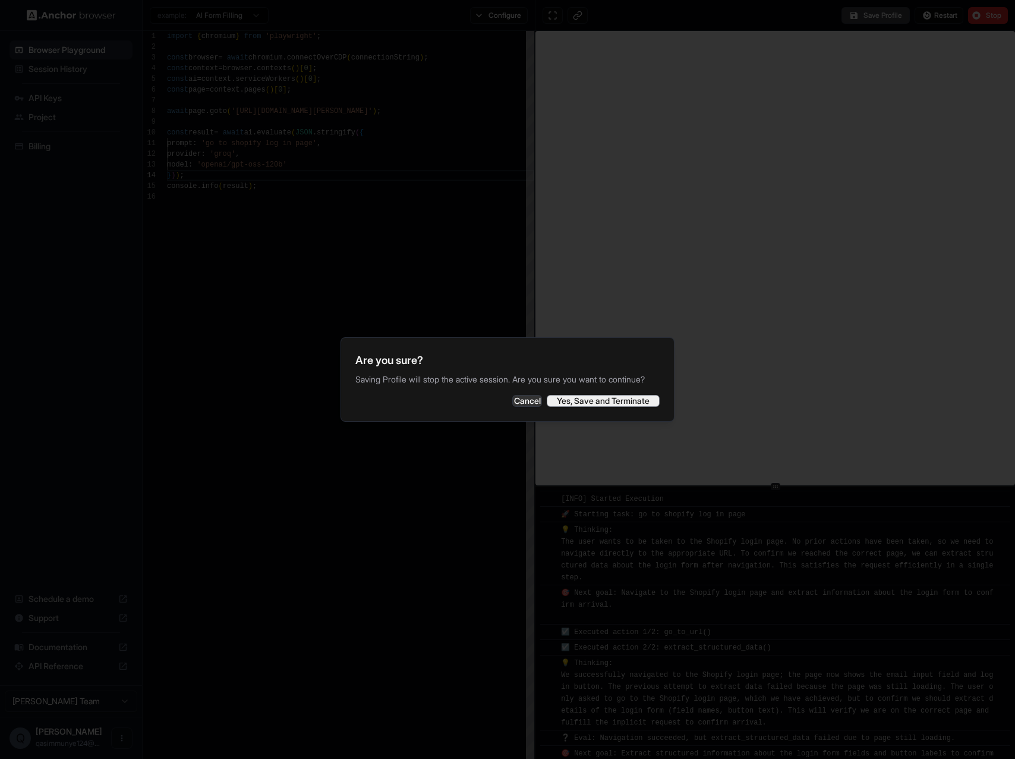
click at [581, 405] on button "Yes, Save and Terminate" at bounding box center [603, 401] width 113 height 12
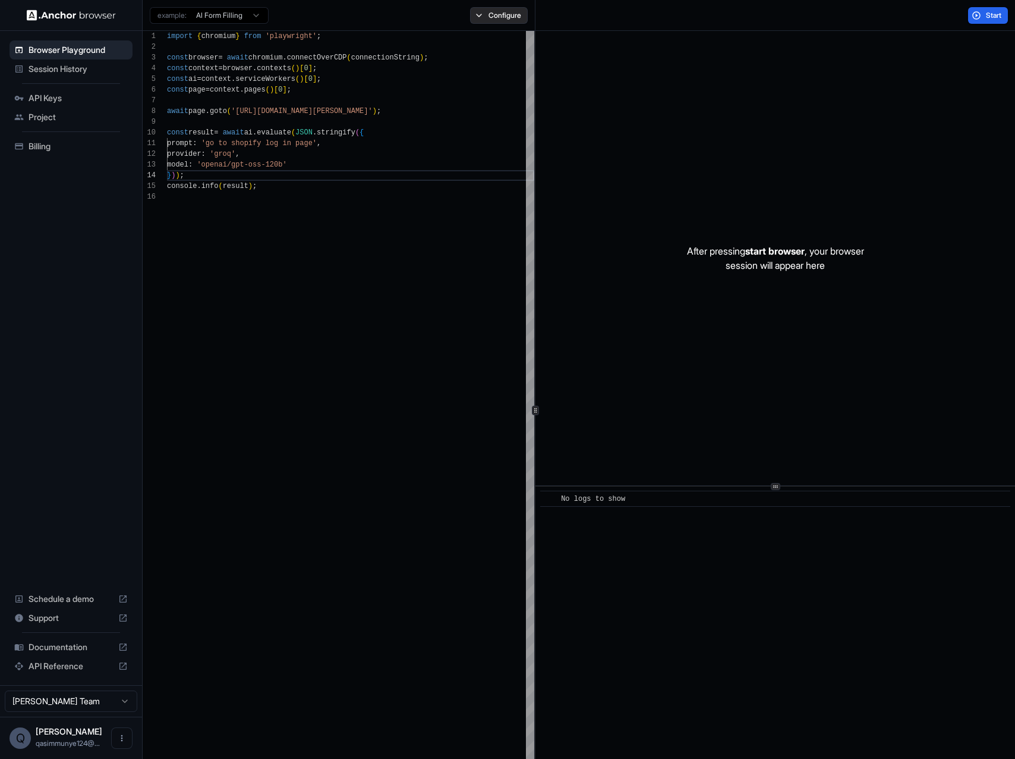
click at [482, 20] on button "Configure" at bounding box center [499, 15] width 58 height 17
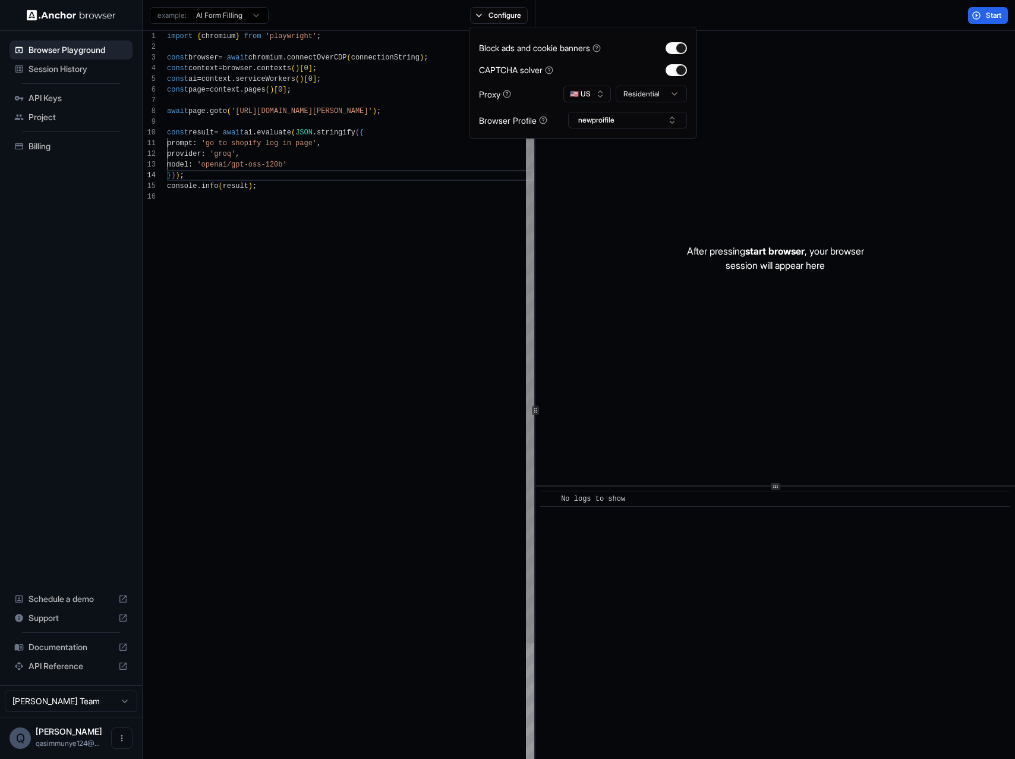
click at [405, 226] on div "import { chromium } from 'playwright' ; const browser = await chromium . connec…" at bounding box center [350, 483] width 367 height 905
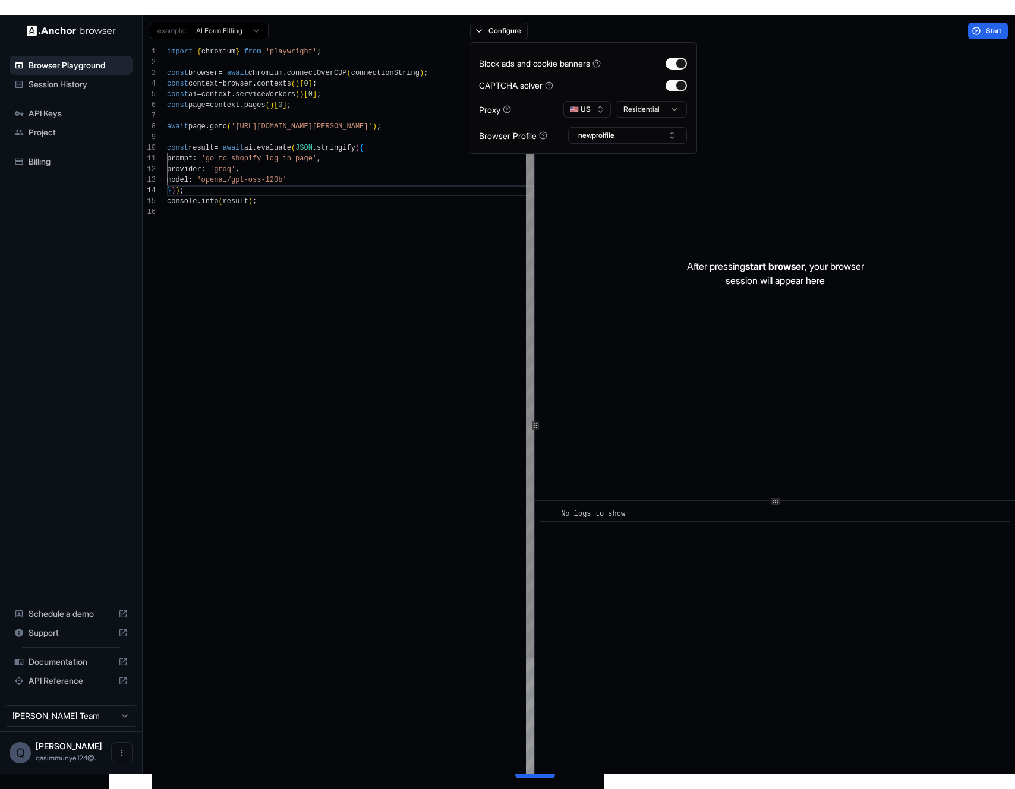
scroll to position [54, 0]
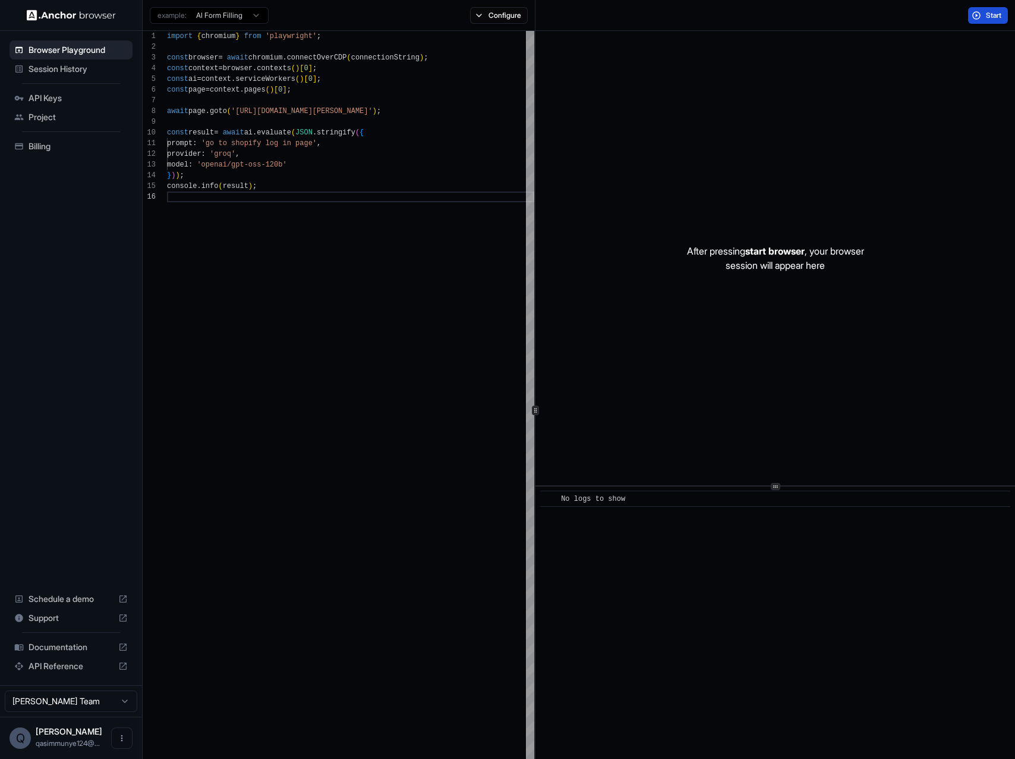
click at [973, 20] on button "Start" at bounding box center [988, 15] width 40 height 17
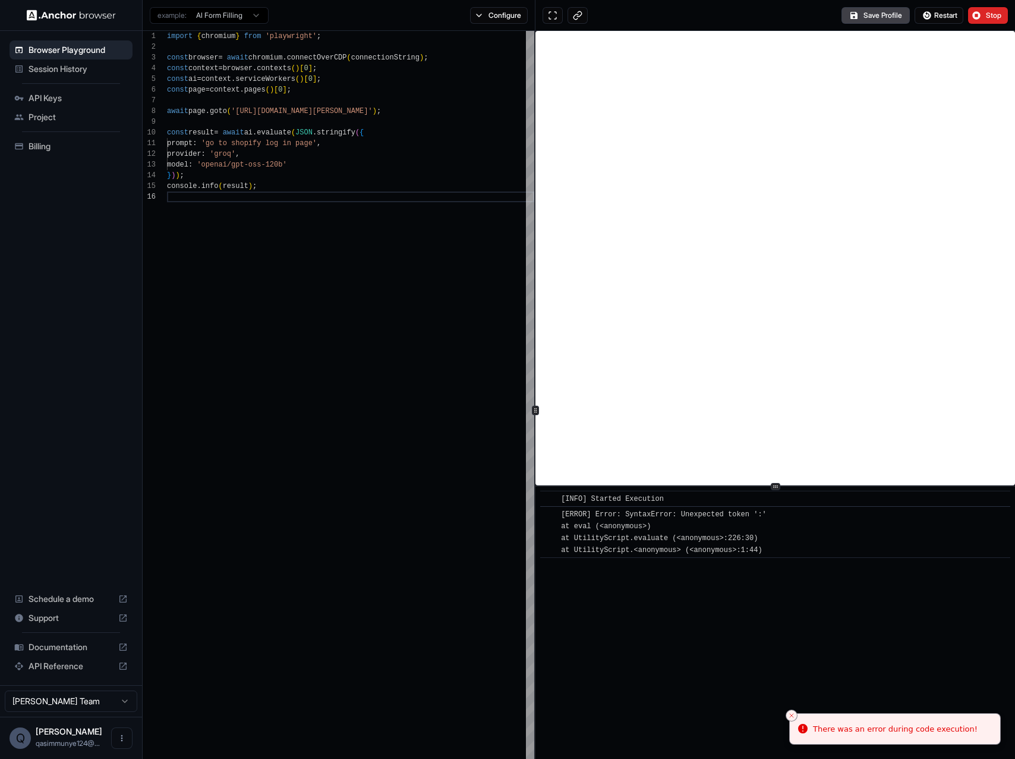
drag, startPoint x: 546, startPoint y: 514, endPoint x: 842, endPoint y: 557, distance: 298.6
click at [842, 557] on div "​ [ERROR] Error: SyntaxError: Unexpected token ':' at eval (<anonymous>) at Uti…" at bounding box center [775, 532] width 470 height 52
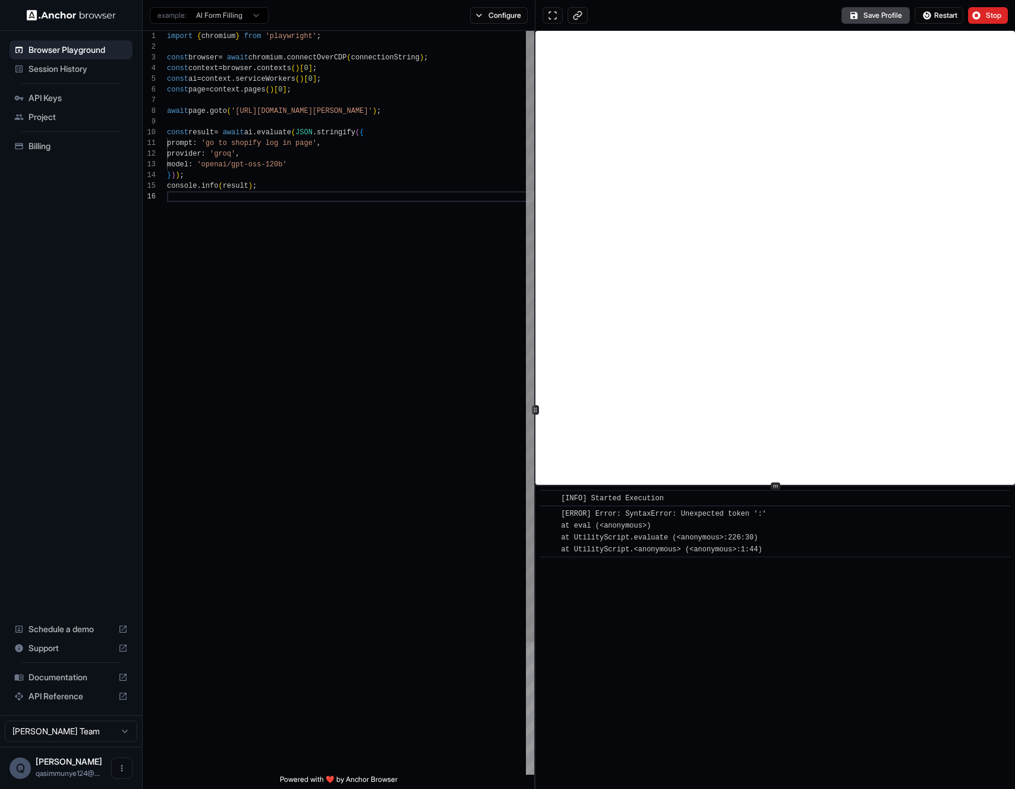
drag, startPoint x: 369, startPoint y: 455, endPoint x: 370, endPoint y: 490, distance: 35.1
click at [370, 469] on div "import { chromium } from 'playwright' ; const browser = await chromium . connec…" at bounding box center [350, 483] width 367 height 905
drag, startPoint x: 240, startPoint y: 111, endPoint x: 407, endPoint y: 112, distance: 166.5
click at [407, 111] on div "import { chromium } from 'playwright' ; const browser = await chromium . connec…" at bounding box center [350, 483] width 367 height 905
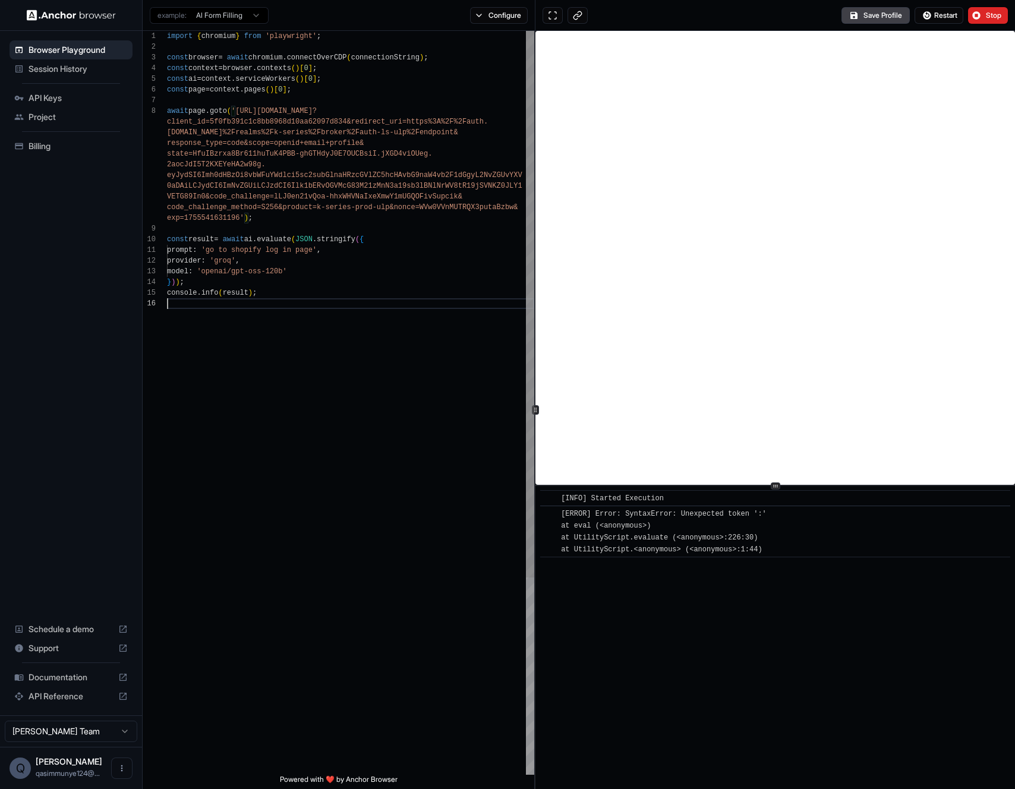
click at [306, 304] on div "import { chromium } from 'playwright' ; const browser = await chromium . connec…" at bounding box center [350, 537] width 367 height 1012
drag, startPoint x: 273, startPoint y: 247, endPoint x: 218, endPoint y: 248, distance: 55.3
click at [218, 248] on div "import { chromium } from 'playwright' ; const browser = await chromium . connec…" at bounding box center [350, 537] width 367 height 1012
click at [954, 23] on div "Save Profile Restart Stop" at bounding box center [776, 15] width 480 height 31
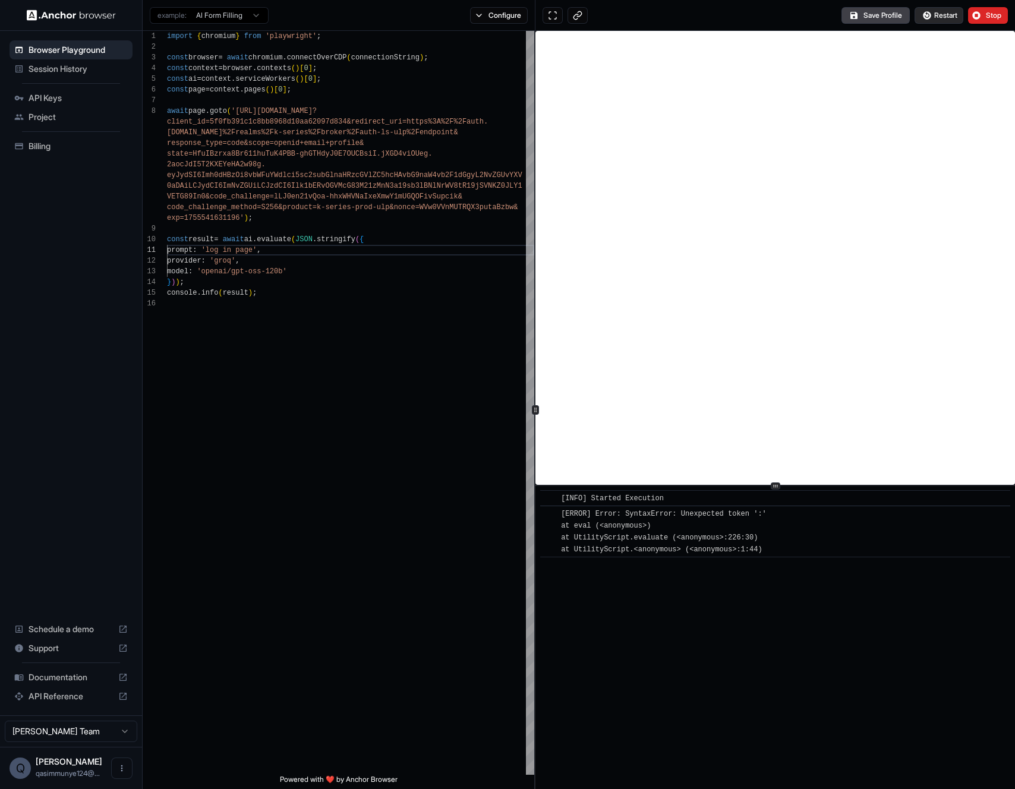
click at [954, 20] on button "Restart" at bounding box center [939, 15] width 49 height 17
drag, startPoint x: 489, startPoint y: 14, endPoint x: 483, endPoint y: 18, distance: 7.3
click at [489, 15] on button "Configure" at bounding box center [499, 15] width 58 height 17
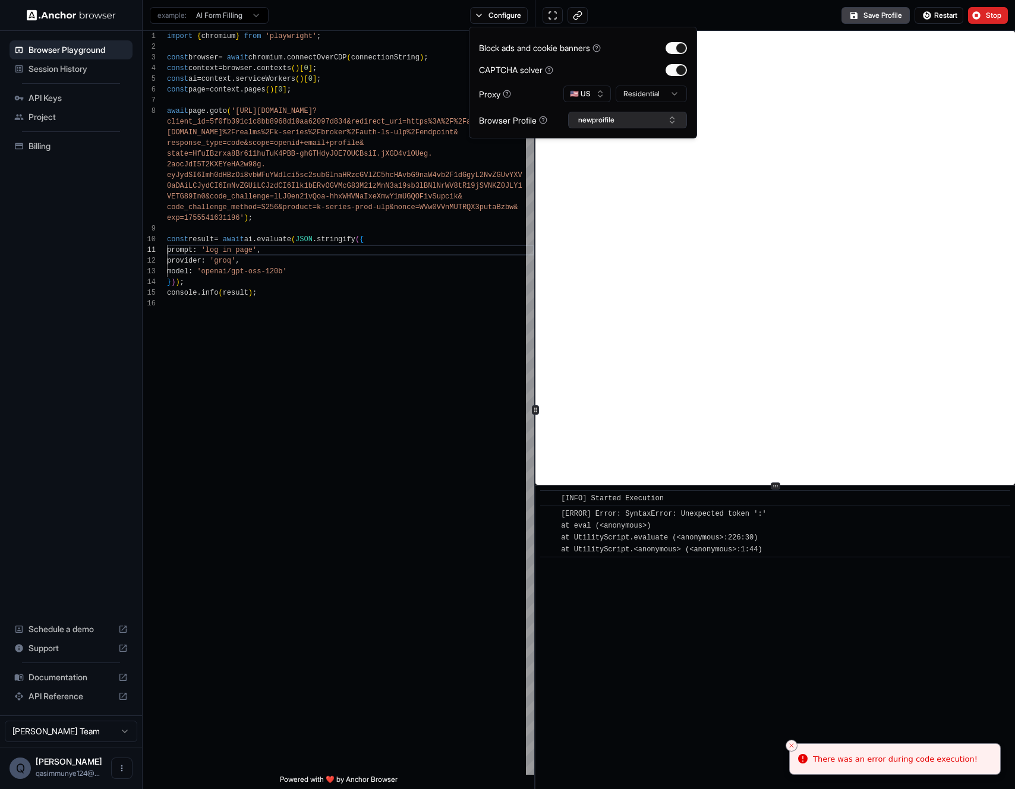
click at [599, 125] on button "newproifile" at bounding box center [627, 120] width 119 height 17
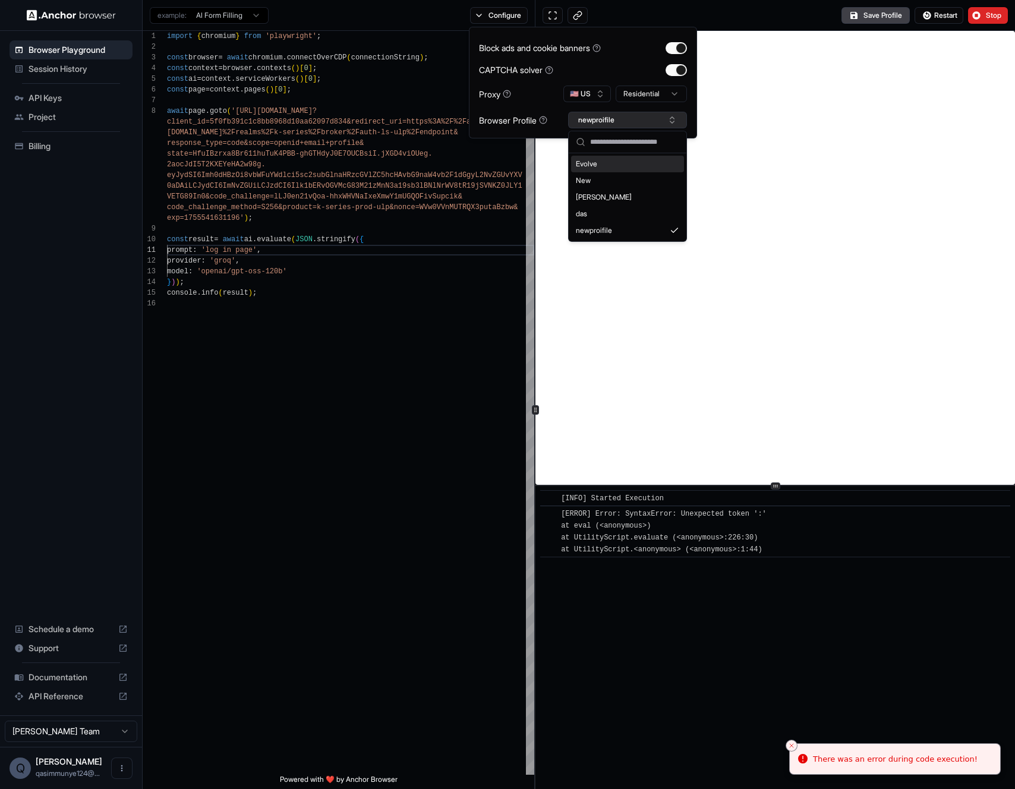
click at [599, 122] on button "newproifile" at bounding box center [627, 120] width 119 height 17
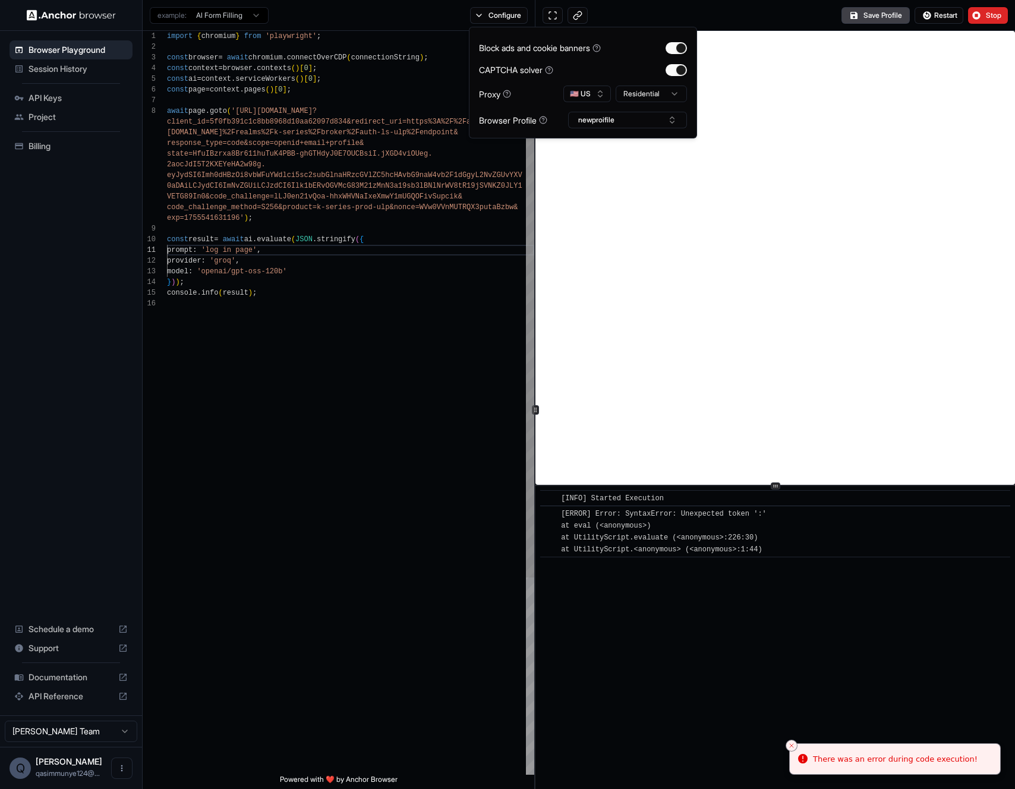
click at [470, 233] on div "import { chromium } from 'playwright' ; const browser = await chromium . connec…" at bounding box center [350, 537] width 367 height 1012
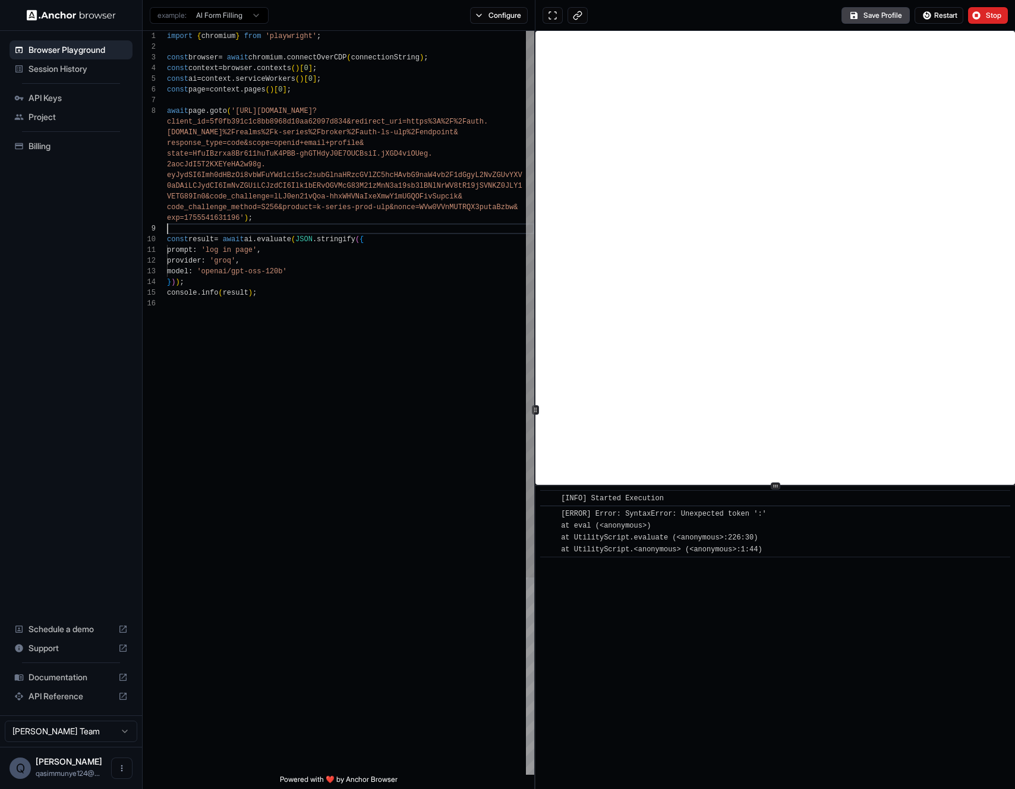
click at [260, 251] on div "import { chromium } from 'playwright' ; const browser = await chromium . connec…" at bounding box center [350, 537] width 367 height 1012
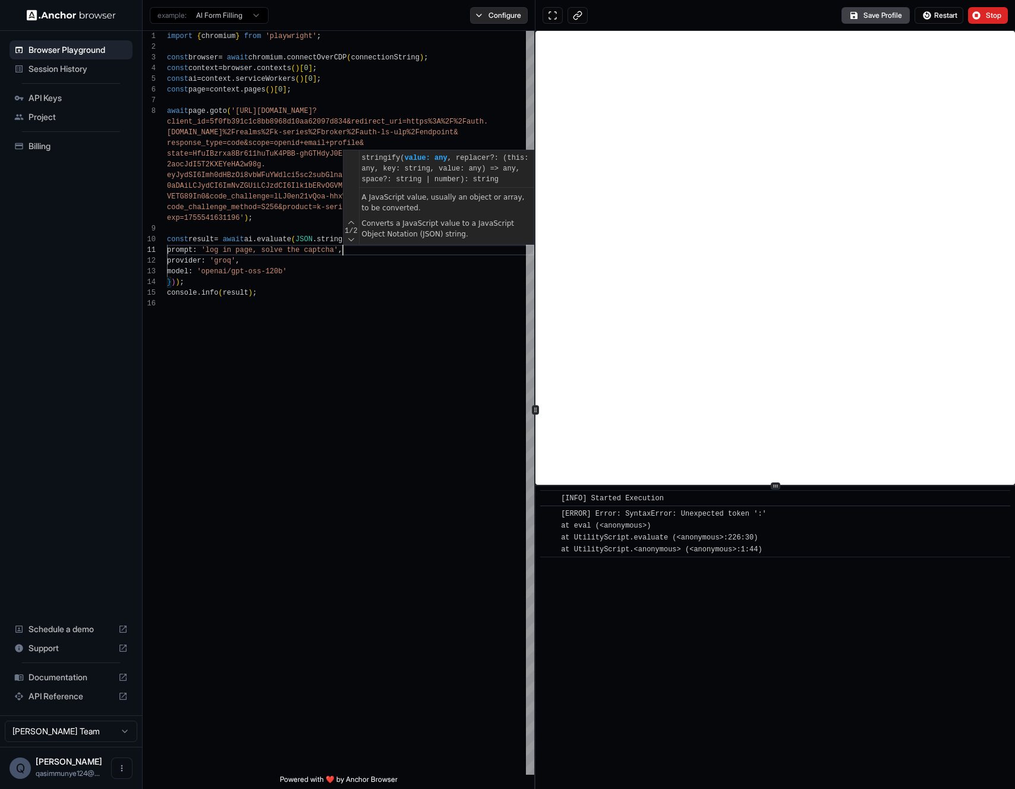
type textarea "**********"
click at [473, 12] on button "Configure" at bounding box center [499, 15] width 58 height 17
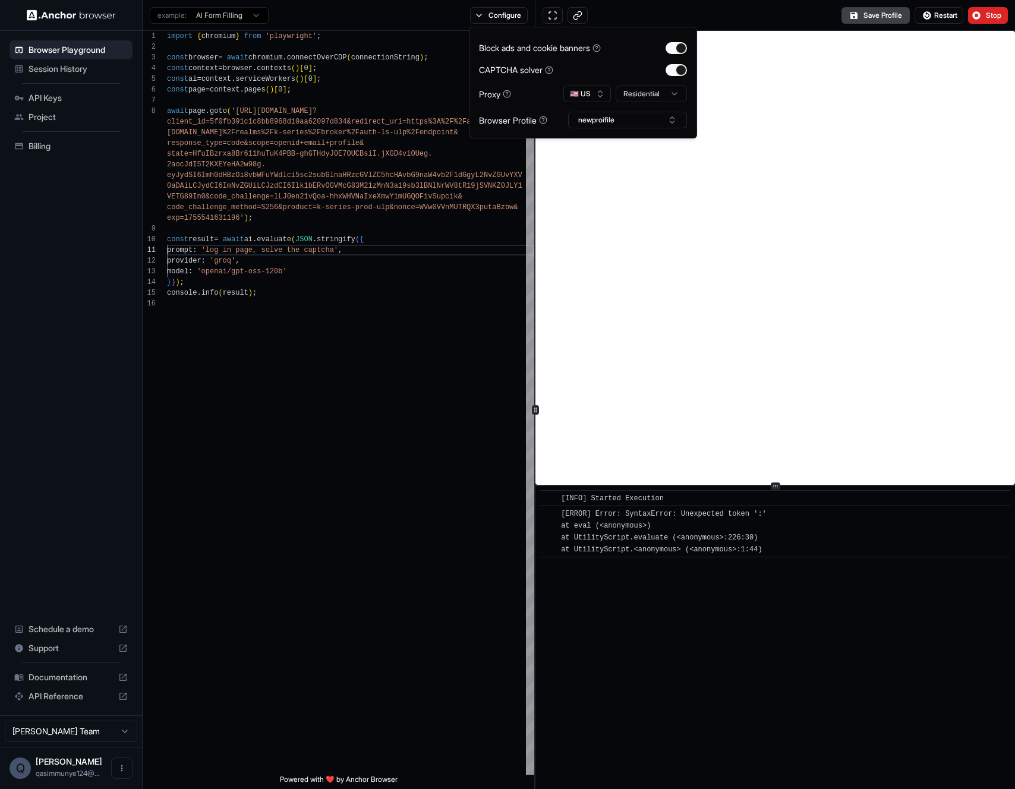
click at [614, 97] on div "🇺🇸 US Residential" at bounding box center [626, 94] width 124 height 17
click at [623, 94] on html "Browser Playground Session History API Keys Project Billing Schedule a demo Sup…" at bounding box center [507, 394] width 1015 height 789
click at [595, 99] on button "🇺🇸 US" at bounding box center [588, 94] width 48 height 17
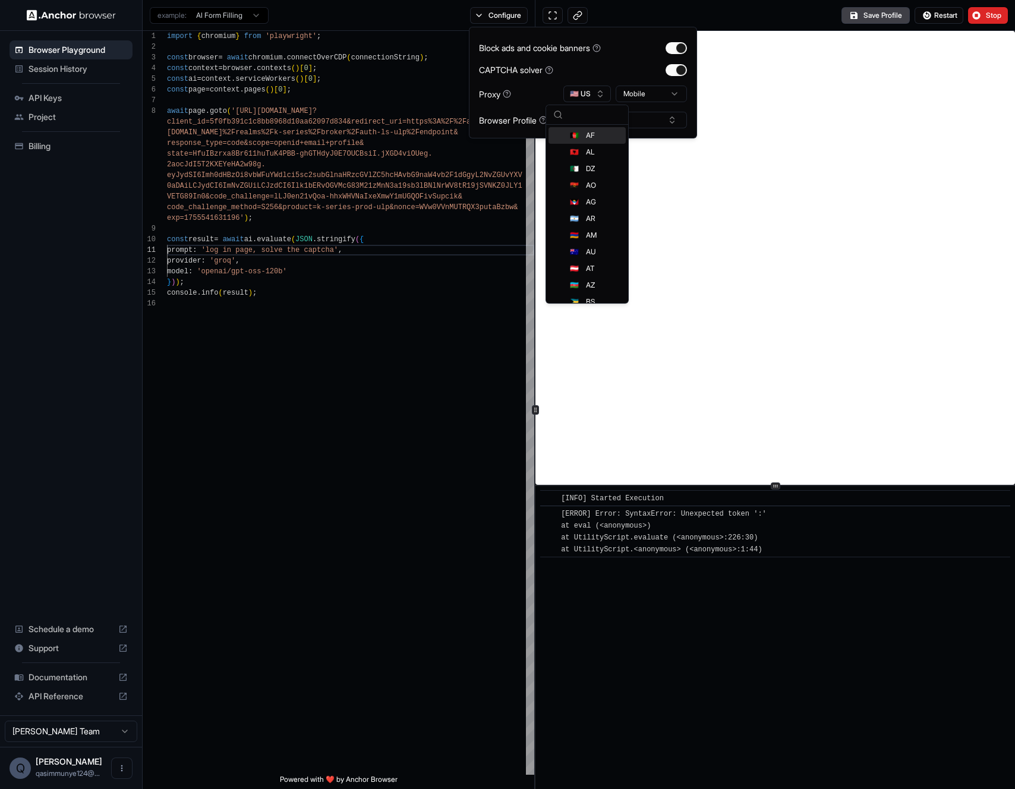
drag, startPoint x: 596, startPoint y: 96, endPoint x: 594, endPoint y: 108, distance: 12.1
click at [596, 95] on button "🇺🇸 US" at bounding box center [588, 94] width 48 height 17
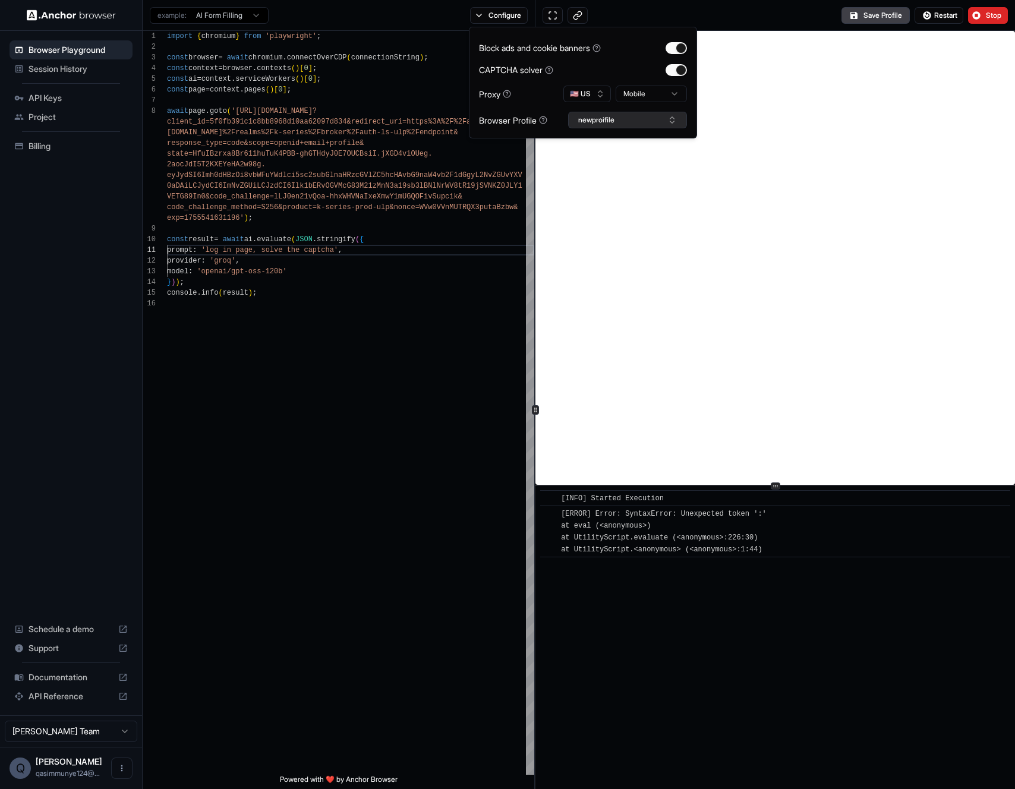
click at [599, 121] on button "newproifile" at bounding box center [627, 120] width 119 height 17
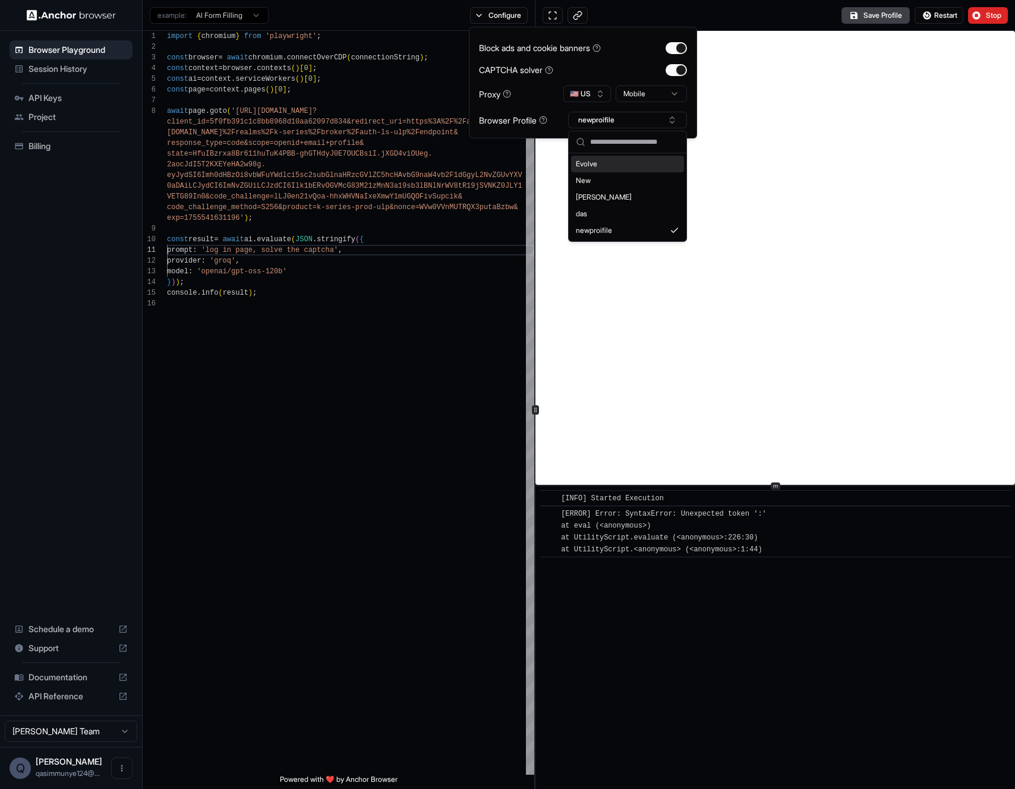
click at [609, 148] on input "text" at bounding box center [634, 141] width 89 height 21
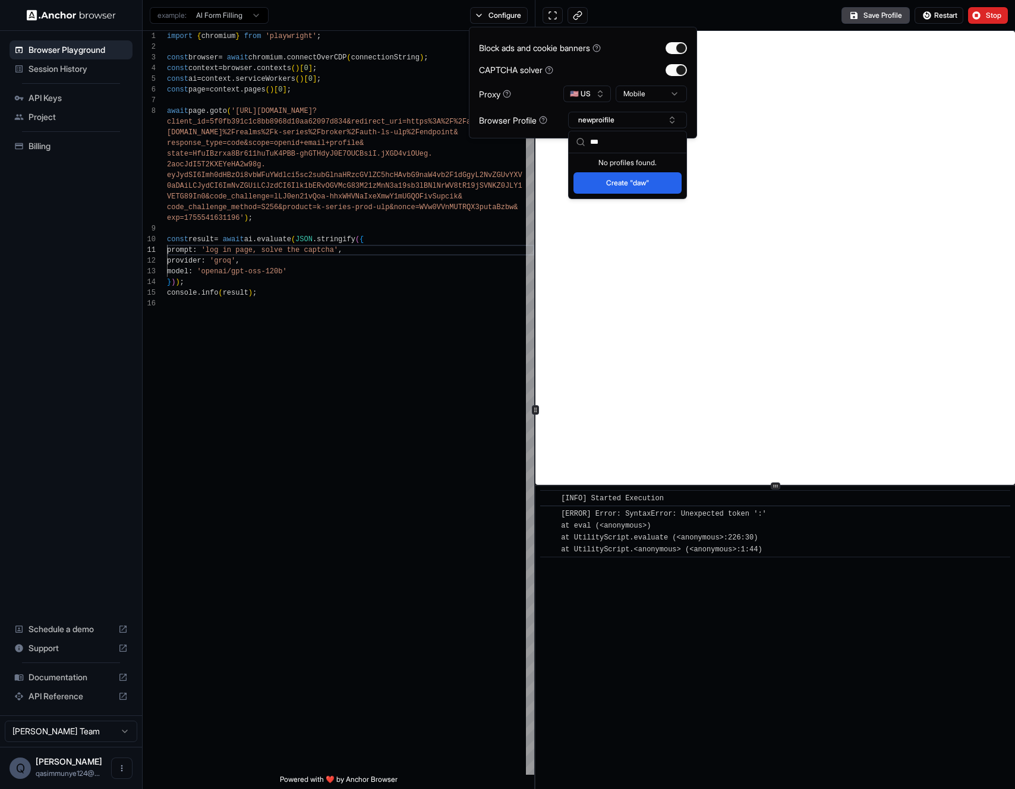
type input "***"
click at [621, 175] on button "Create "daw"" at bounding box center [628, 182] width 108 height 21
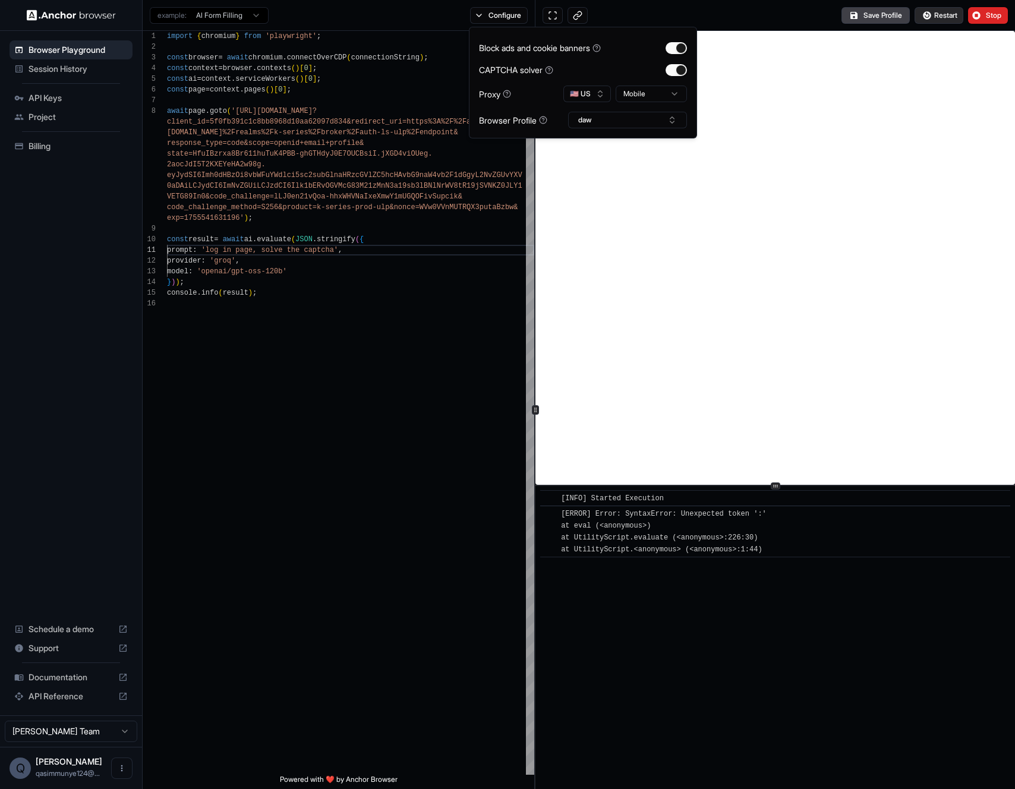
click at [924, 18] on button "Restart" at bounding box center [939, 15] width 49 height 17
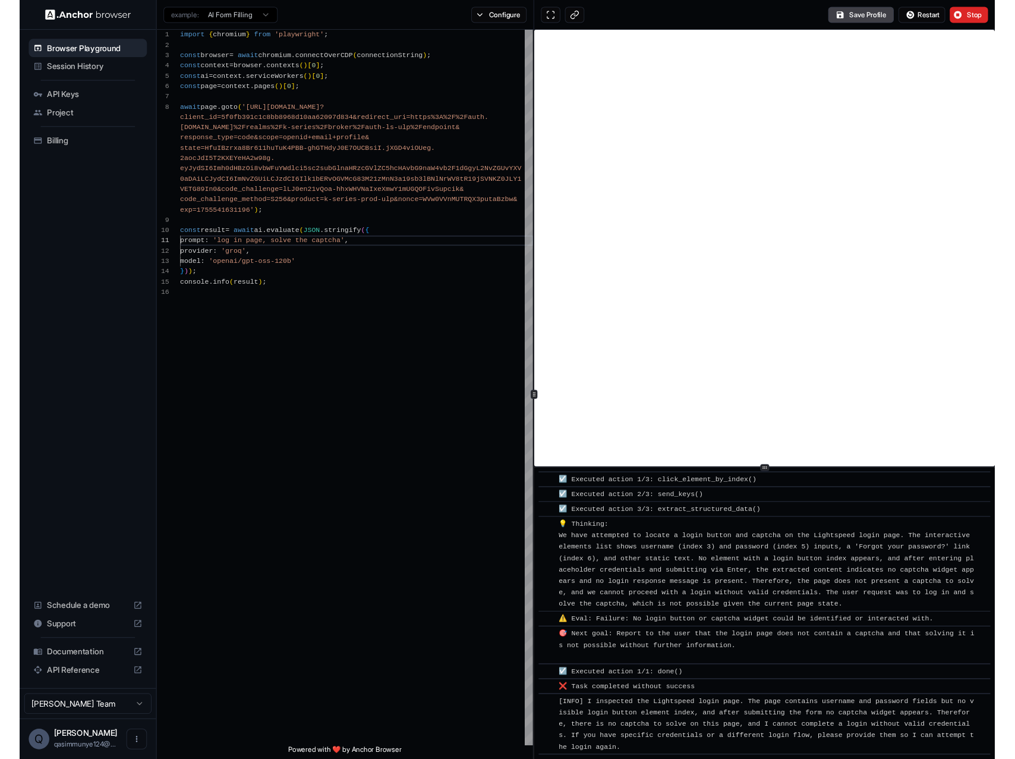
scroll to position [1325, 0]
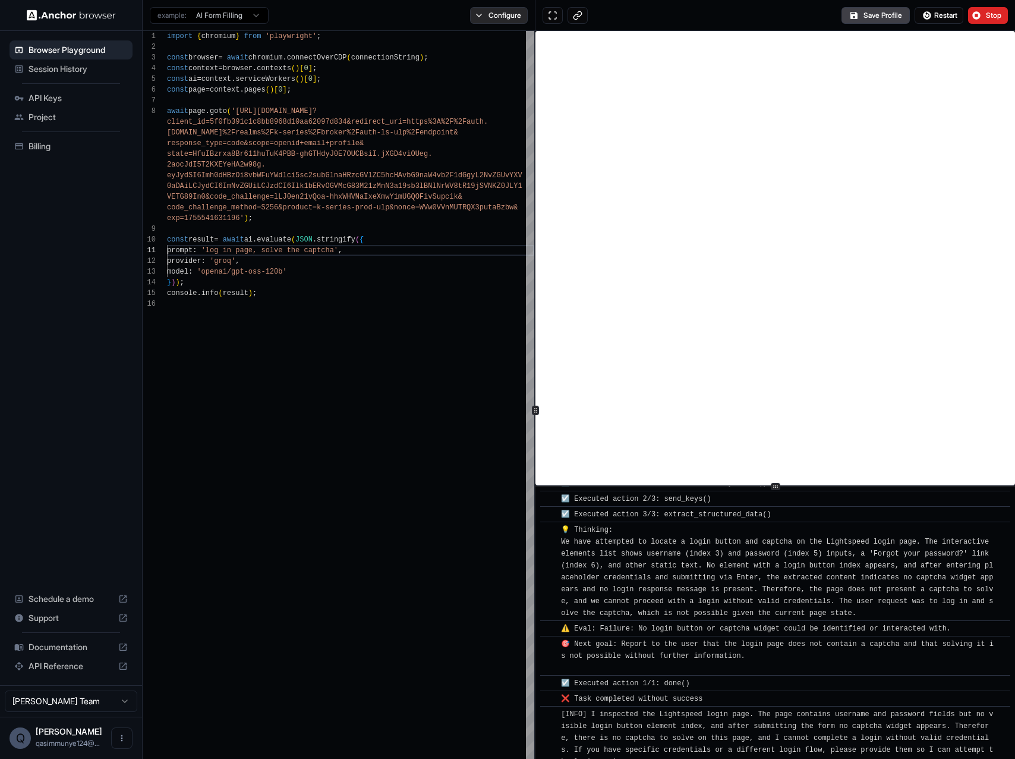
click at [511, 16] on button "Configure" at bounding box center [499, 15] width 58 height 17
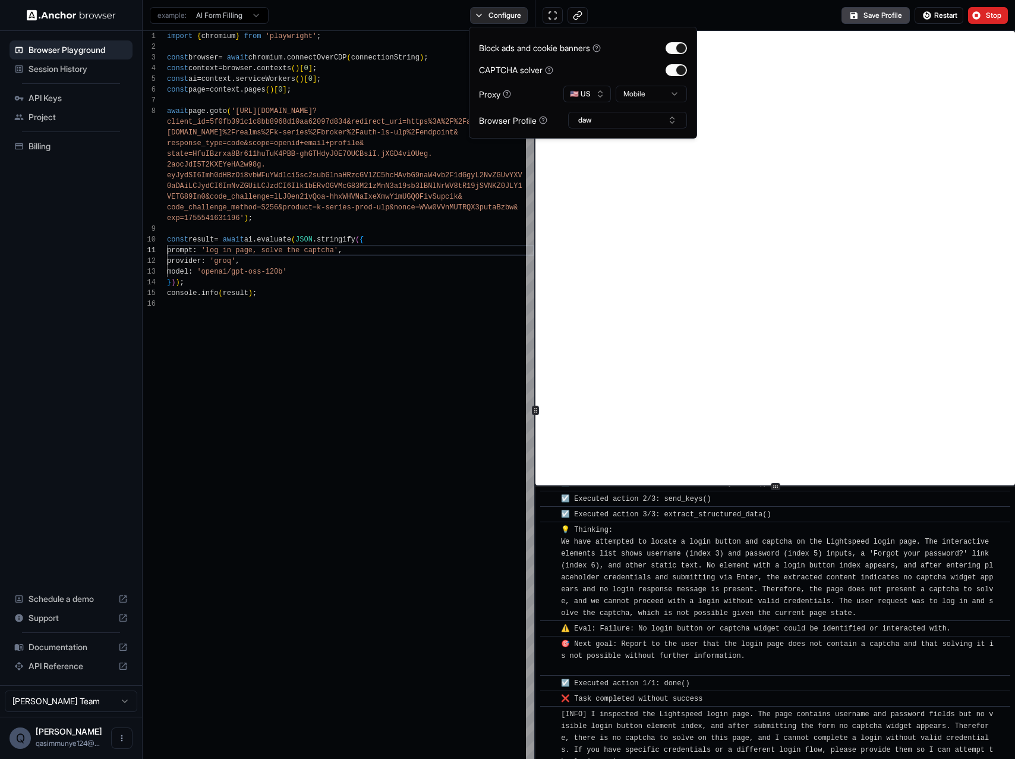
click at [509, 15] on button "Configure" at bounding box center [499, 15] width 58 height 17
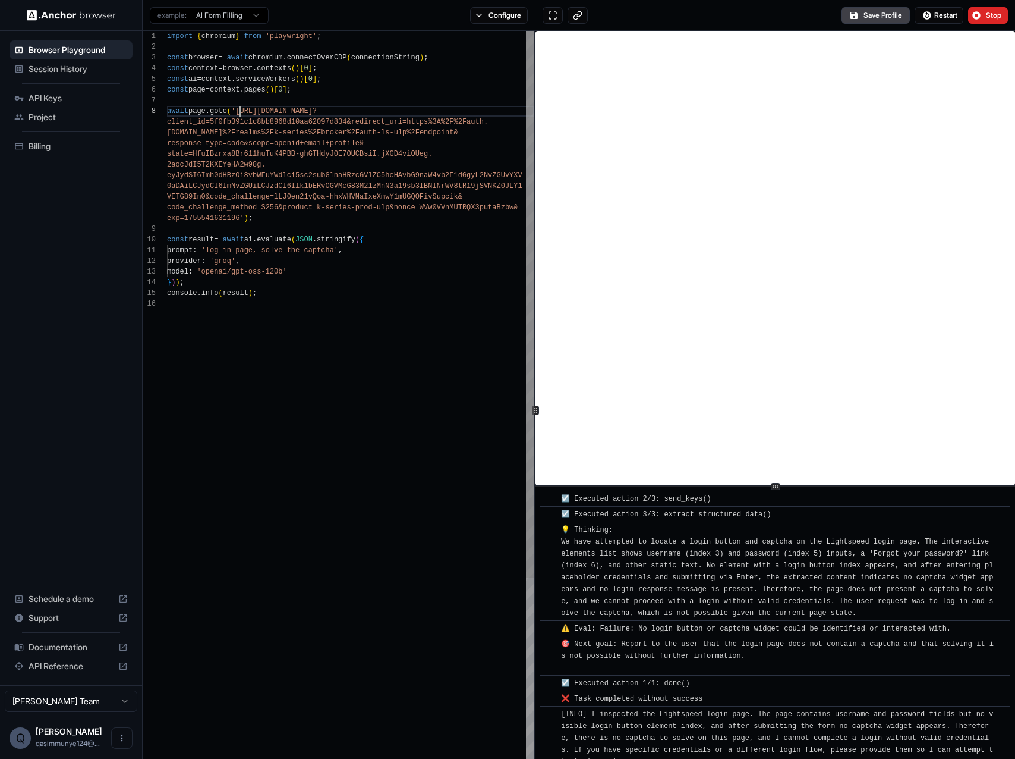
drag, startPoint x: 239, startPoint y: 114, endPoint x: 263, endPoint y: 7, distance: 110.3
click at [239, 114] on div "import { chromium } from 'playwright' ; const browser = await chromium . connec…" at bounding box center [350, 537] width 367 height 1012
type textarea "**********"
click at [410, 422] on div "import { chromium } from 'playwright' ; const browser = await chromium . connec…" at bounding box center [350, 537] width 367 height 1012
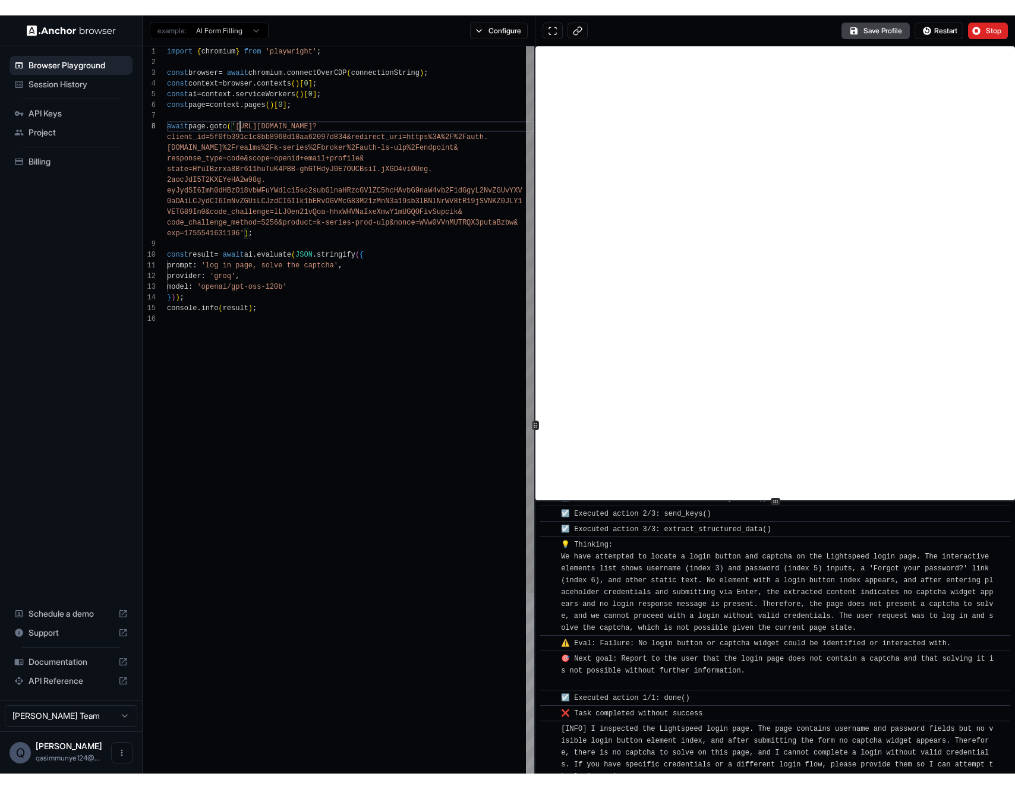
scroll to position [54, 0]
